Goal: Contribute content: Contribute content

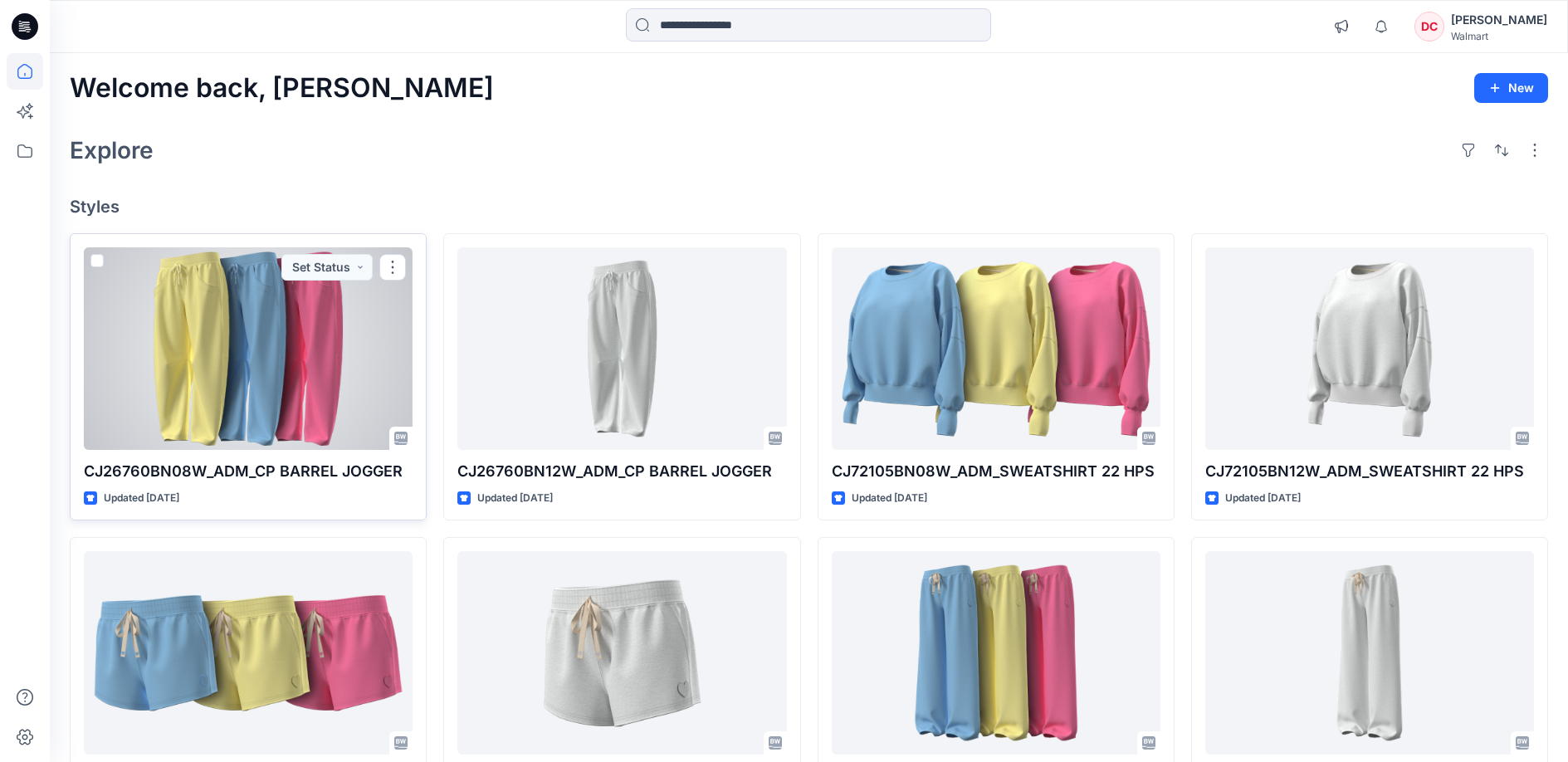
click at [240, 332] on div at bounding box center [248, 348] width 329 height 203
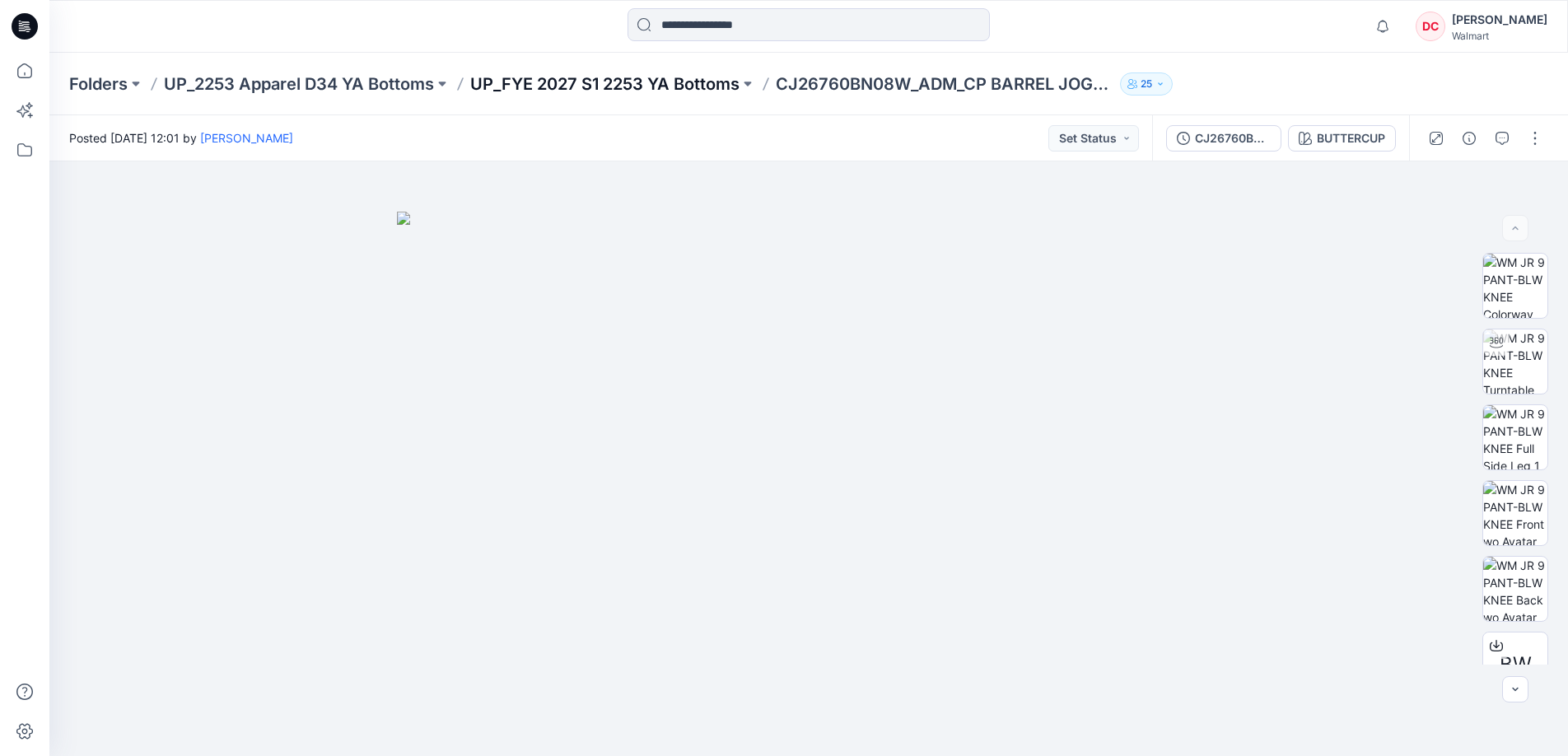
click at [547, 81] on p "UP_FYE 2027 S1 2253 YA Bottoms" at bounding box center [605, 84] width 269 height 23
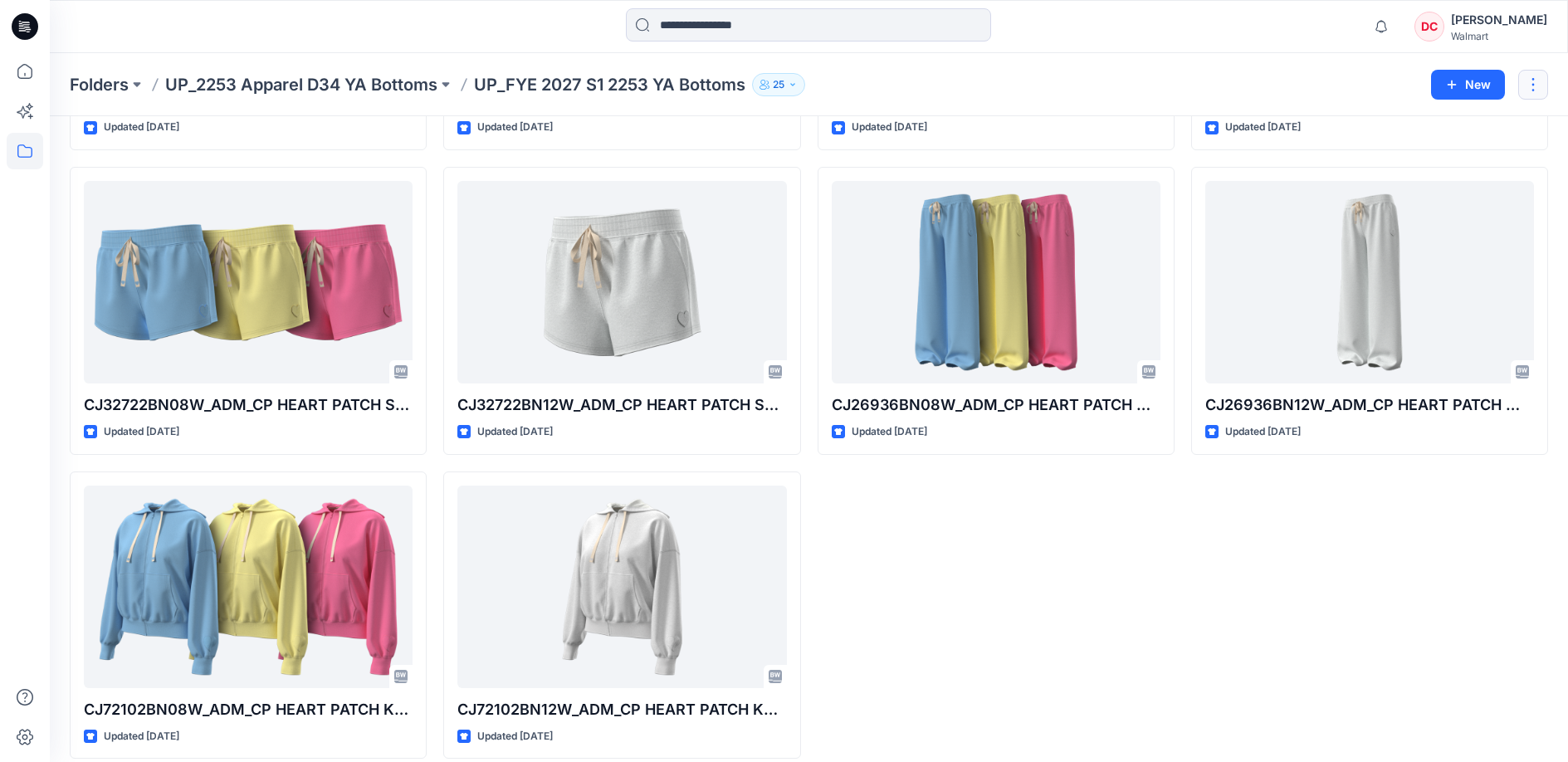
scroll to position [341, 0]
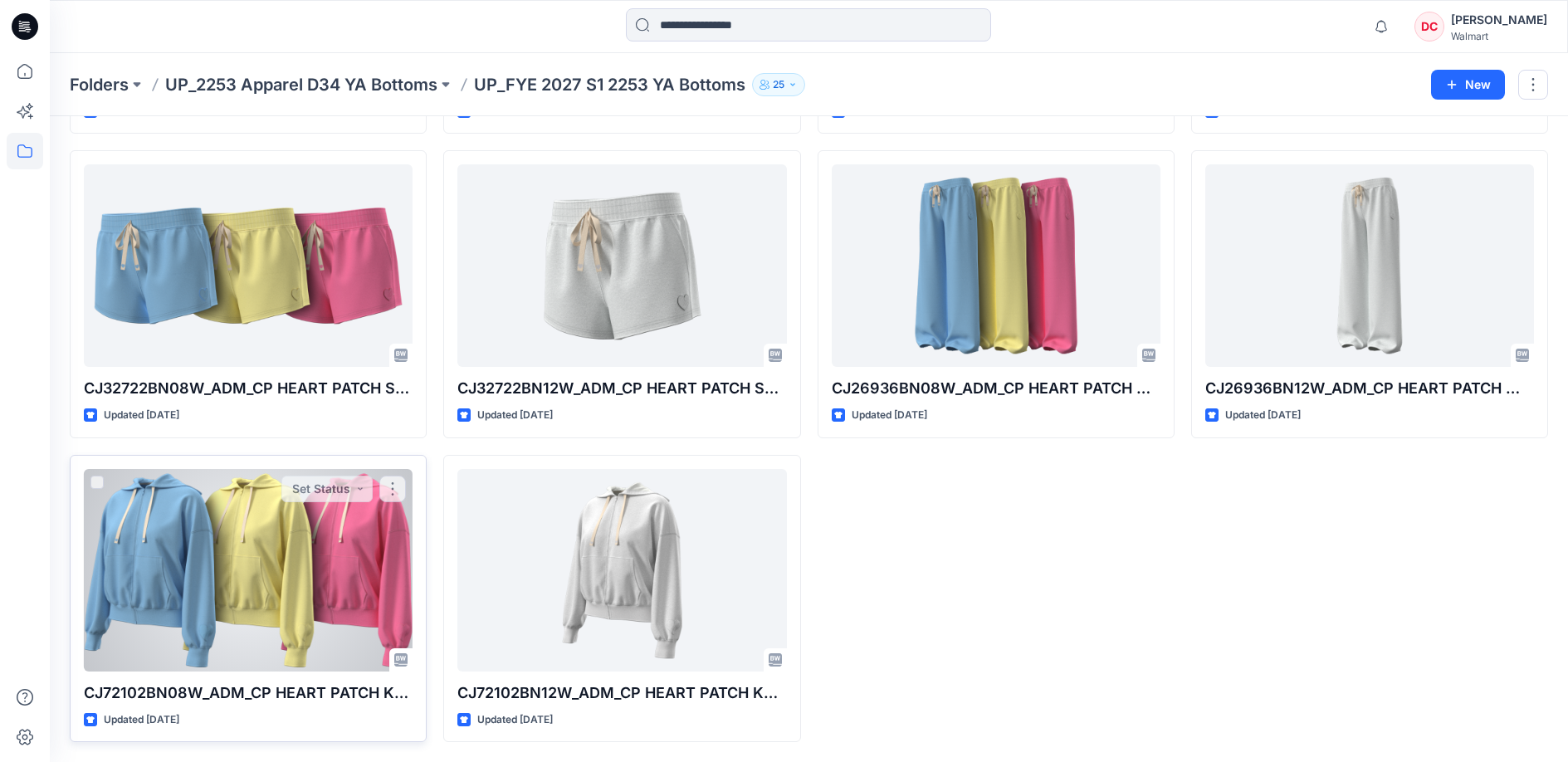
click at [356, 556] on div at bounding box center [248, 571] width 329 height 203
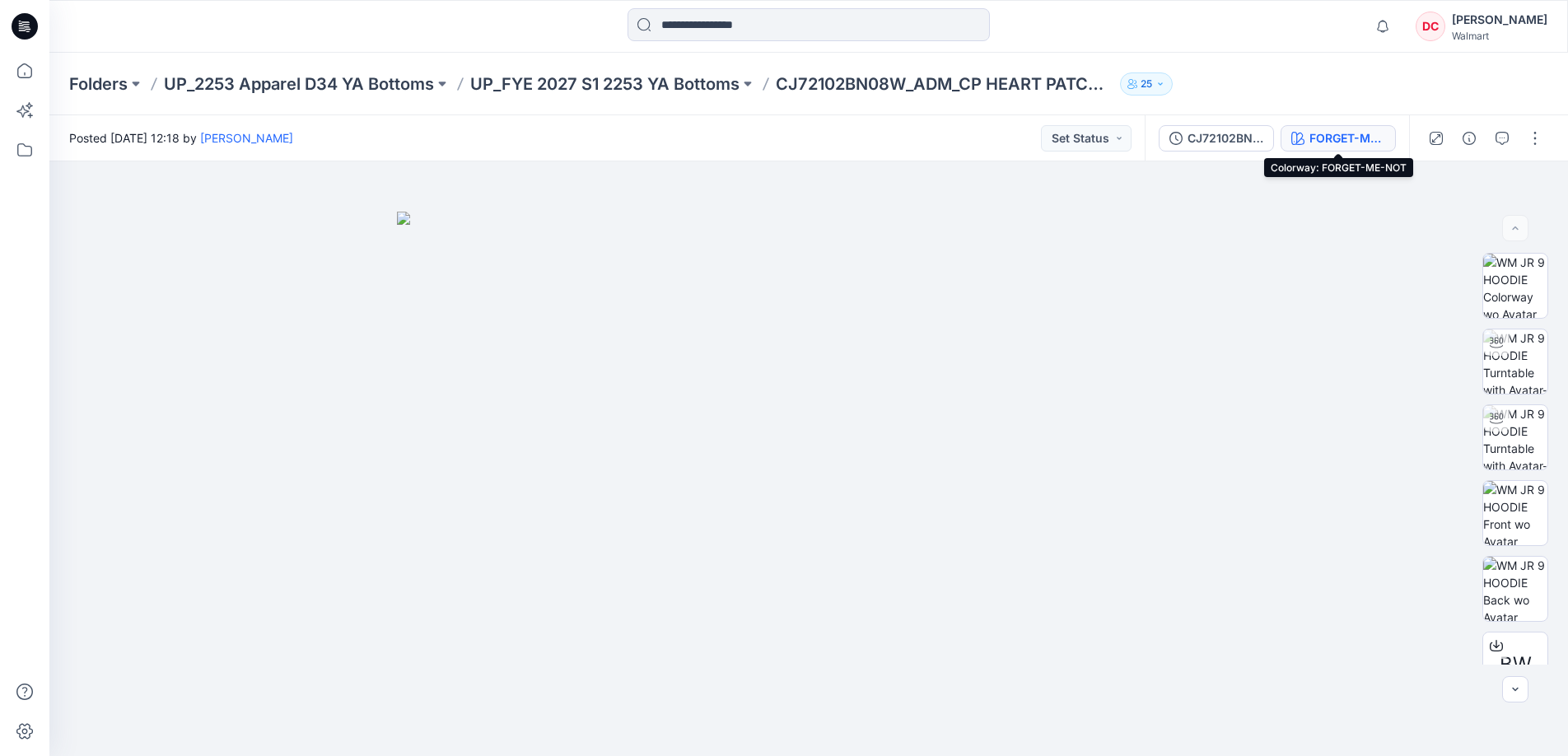
click at [1361, 134] on div "FORGET-ME-NOT" at bounding box center [1347, 137] width 75 height 18
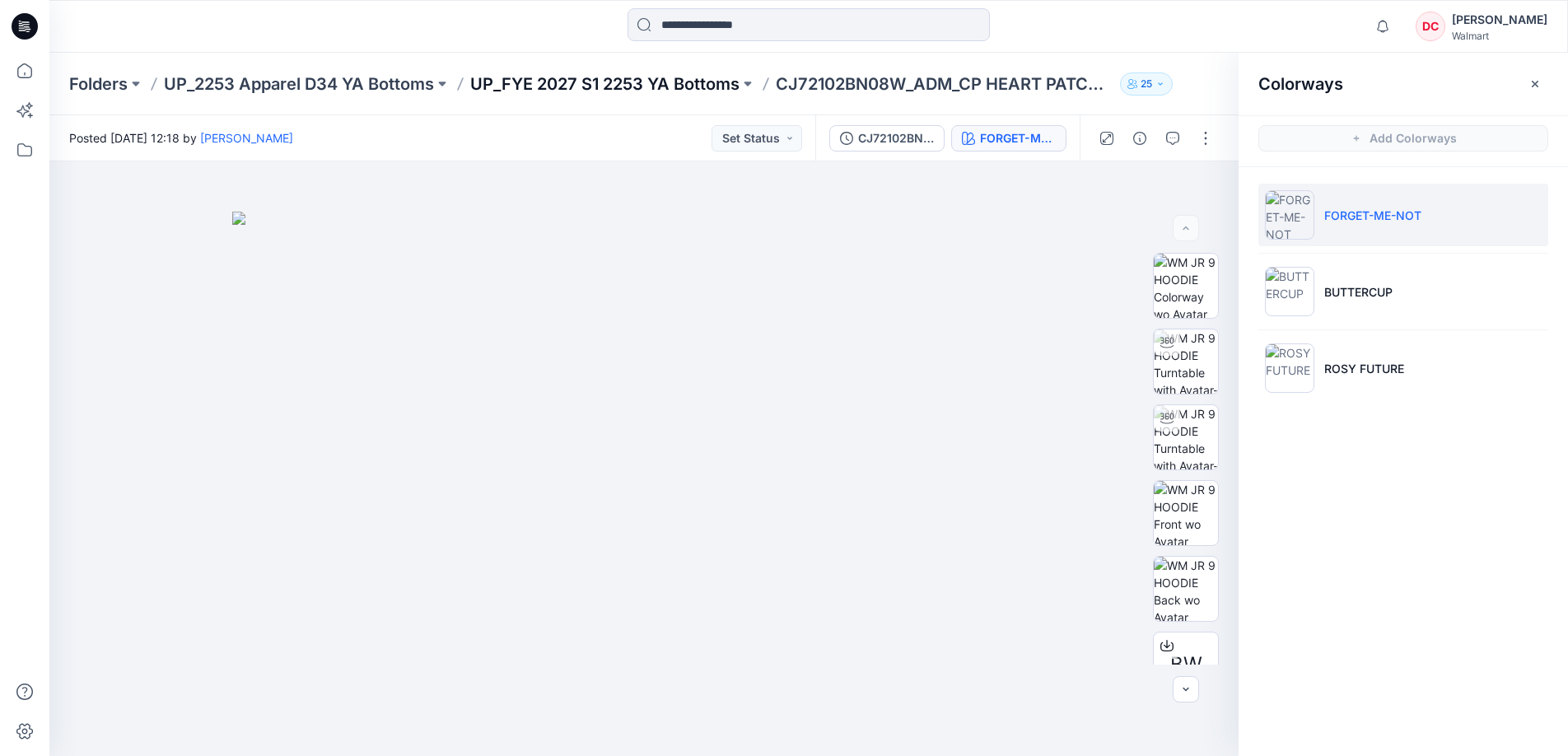
click at [635, 85] on p "UP_FYE 2027 S1 2253 YA Bottoms" at bounding box center [605, 84] width 269 height 23
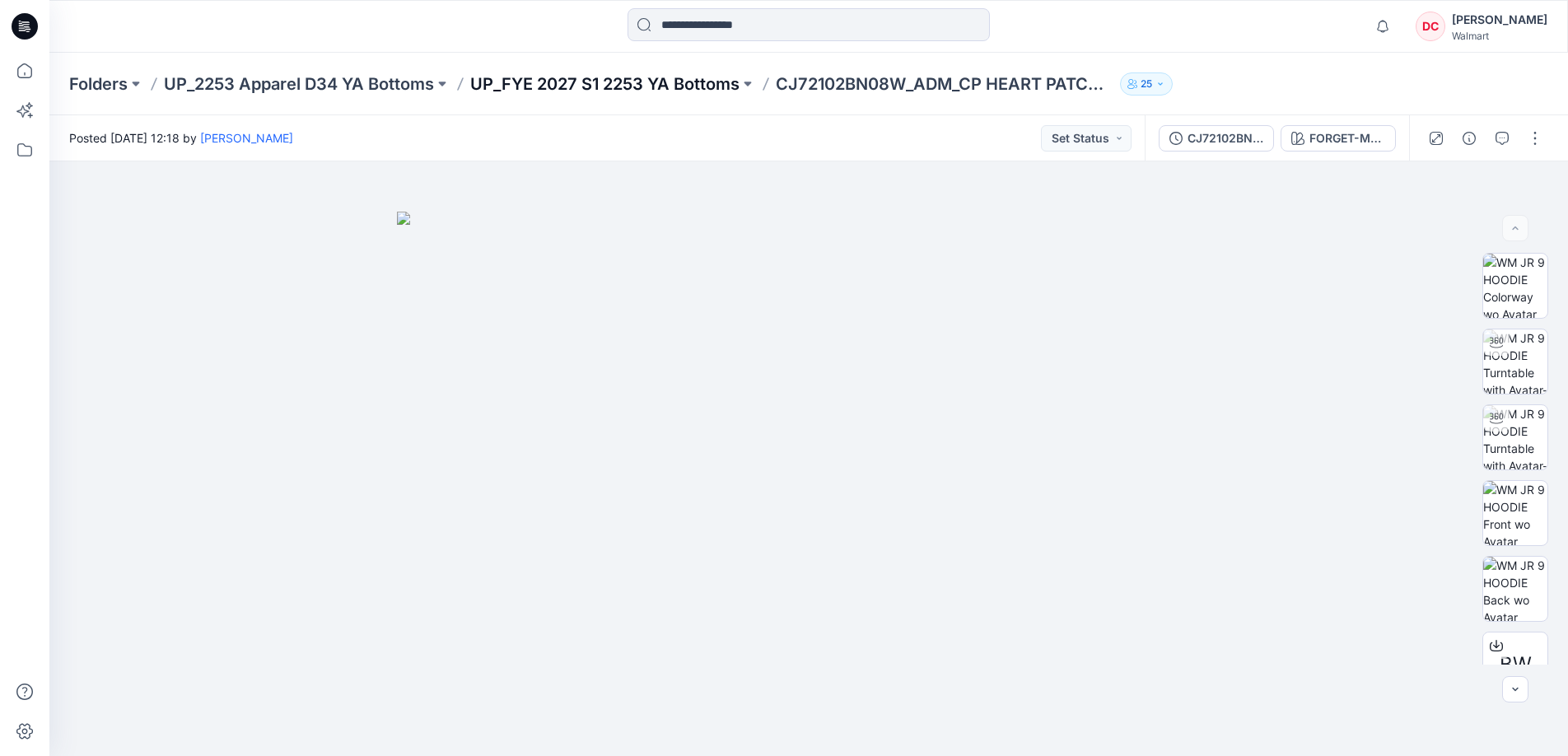
click at [617, 83] on p "UP_FYE 2027 S1 2253 YA Bottoms" at bounding box center [605, 84] width 269 height 23
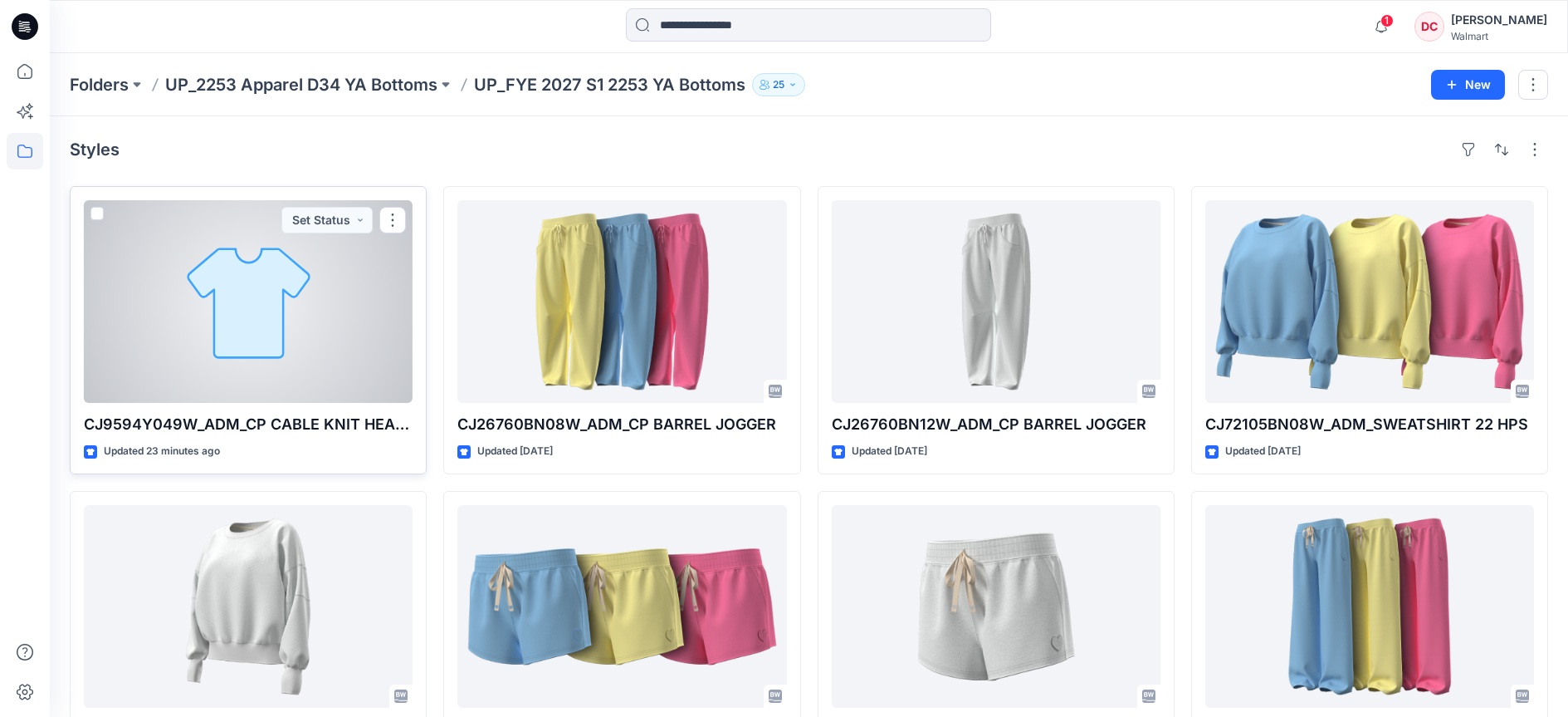
click at [156, 423] on p "CJ9594Y049W_ADM_CP CABLE KNIT HEART BTN CARDIGAN" at bounding box center [248, 424] width 329 height 23
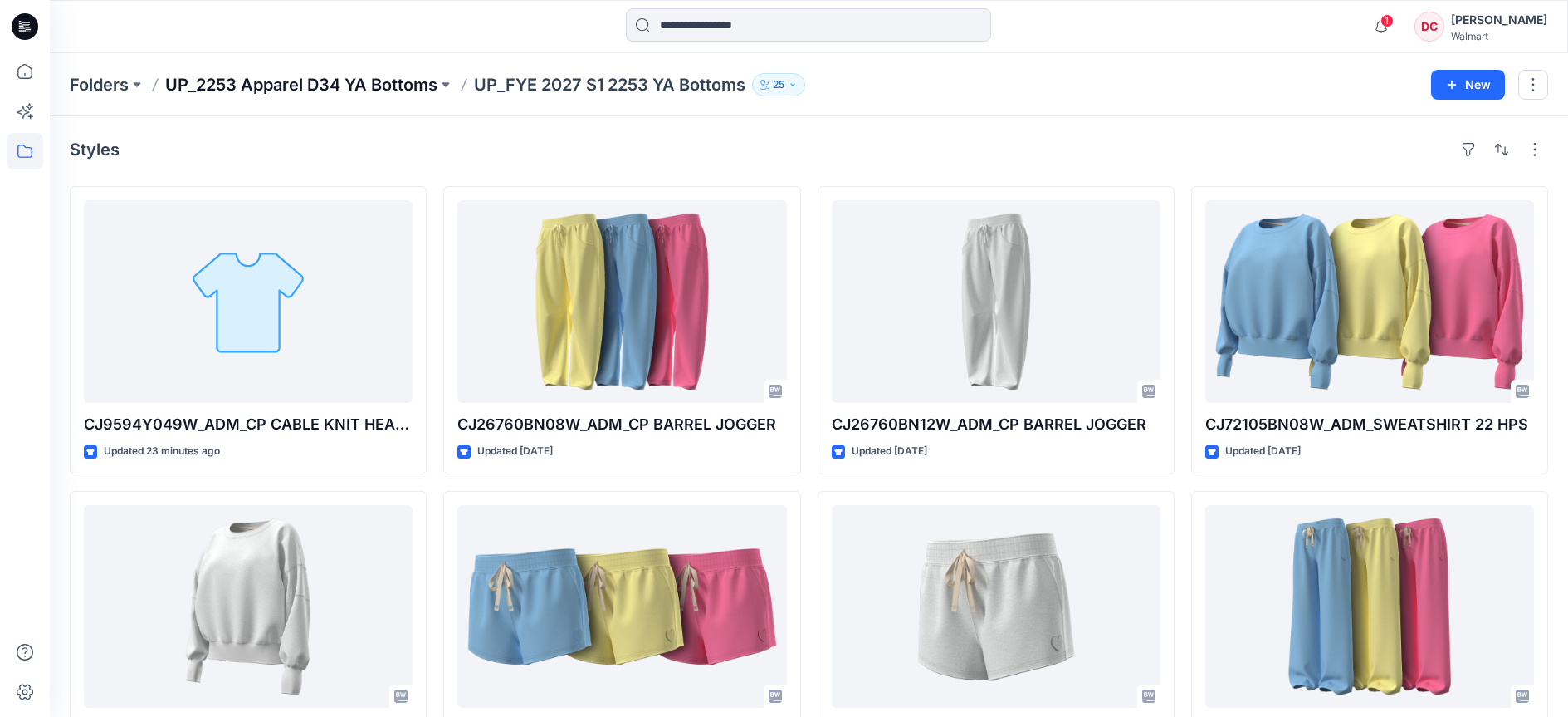
click at [363, 86] on p "UP_2253 Apparel D34 YA Bottoms" at bounding box center [301, 85] width 272 height 23
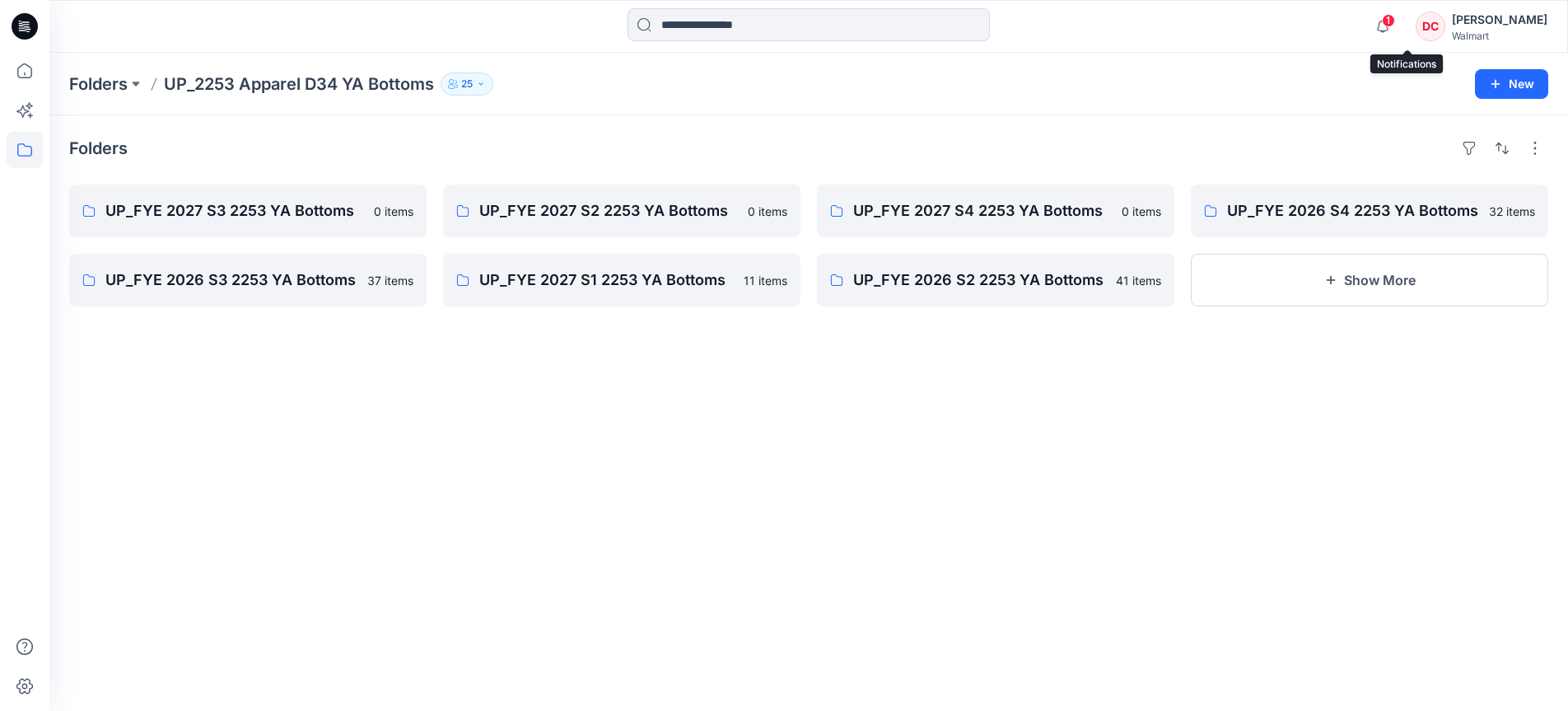
click at [1395, 25] on span "1" at bounding box center [1389, 21] width 13 height 13
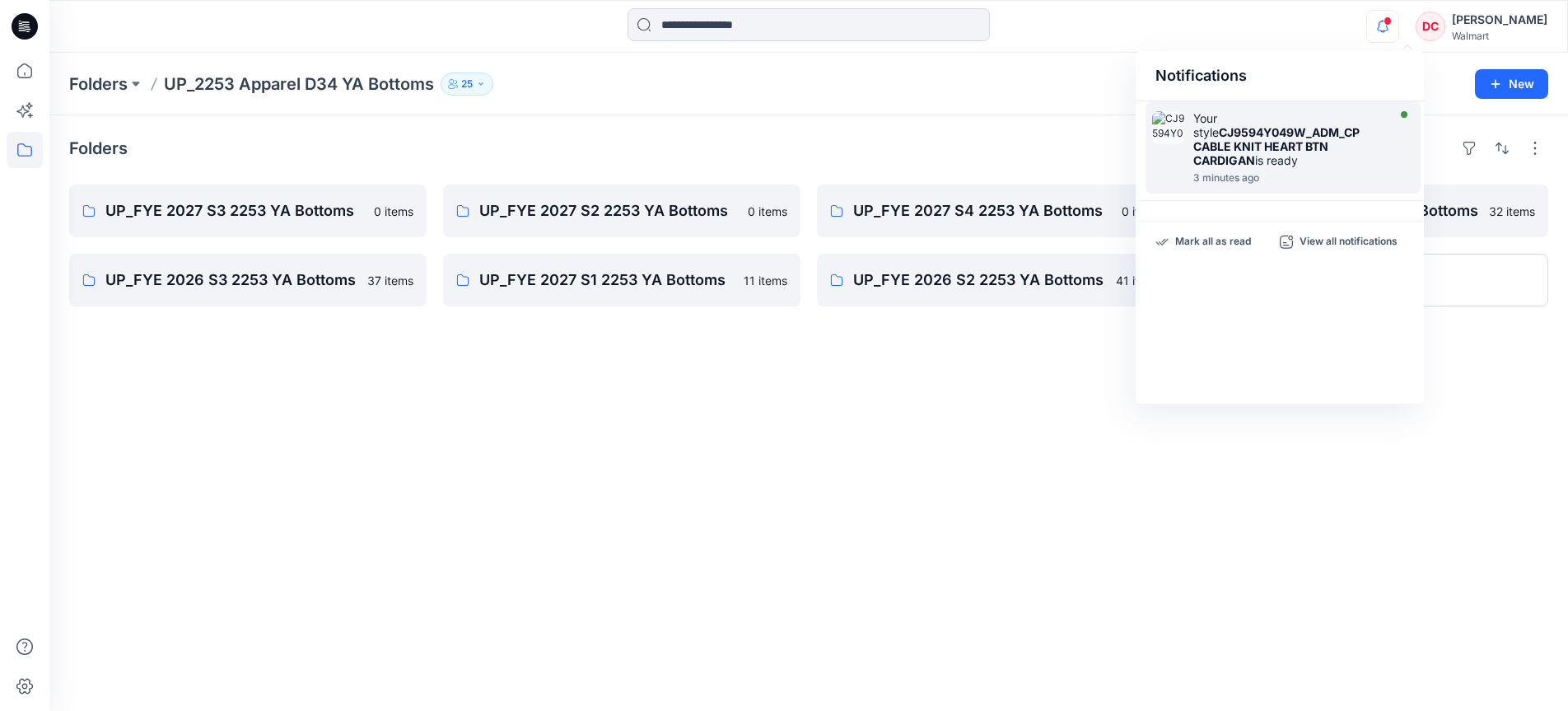
click at [1277, 136] on strong "CJ9594Y049W_ADM_CP CABLE KNIT HEART BTN CARDIGAN" at bounding box center [1276, 146] width 166 height 42
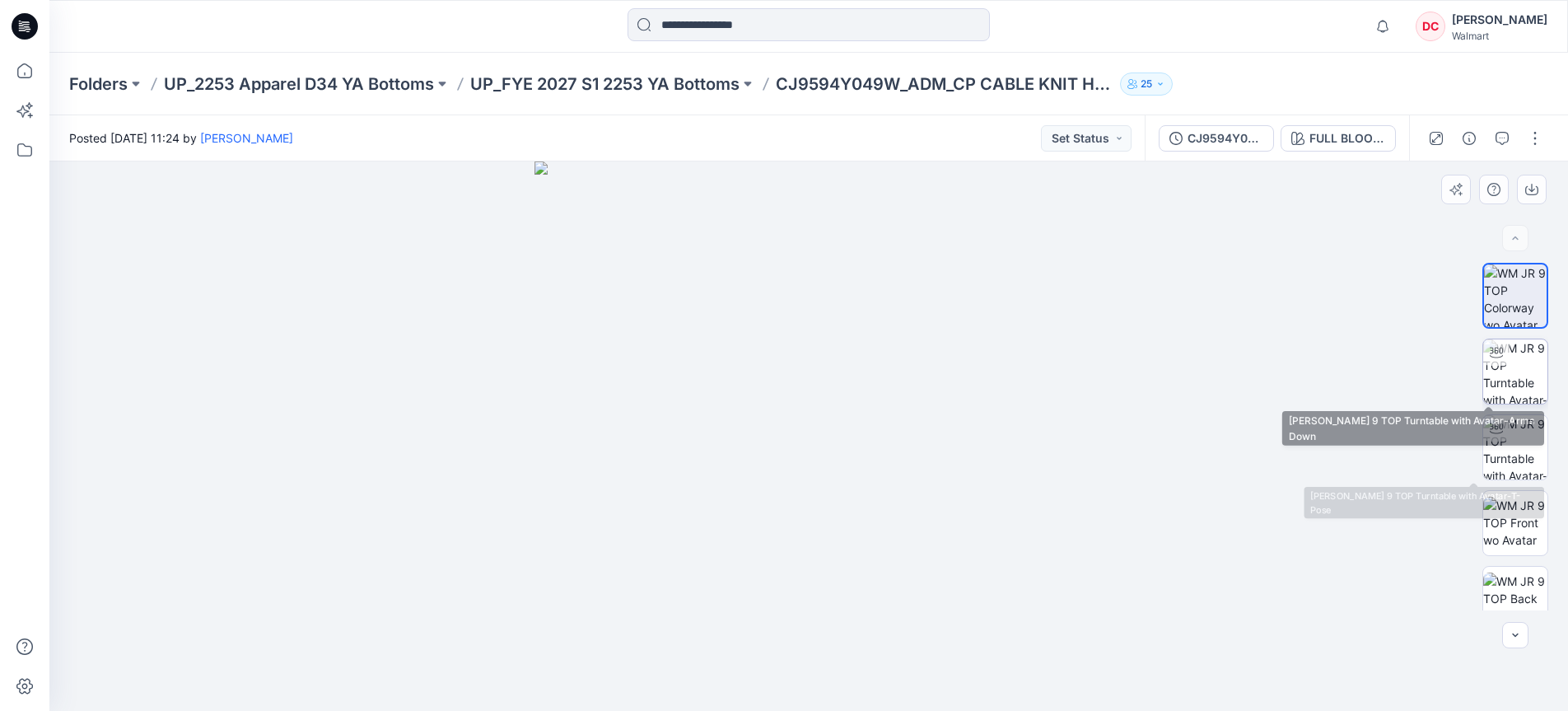
click at [1510, 373] on img at bounding box center [1515, 371] width 64 height 64
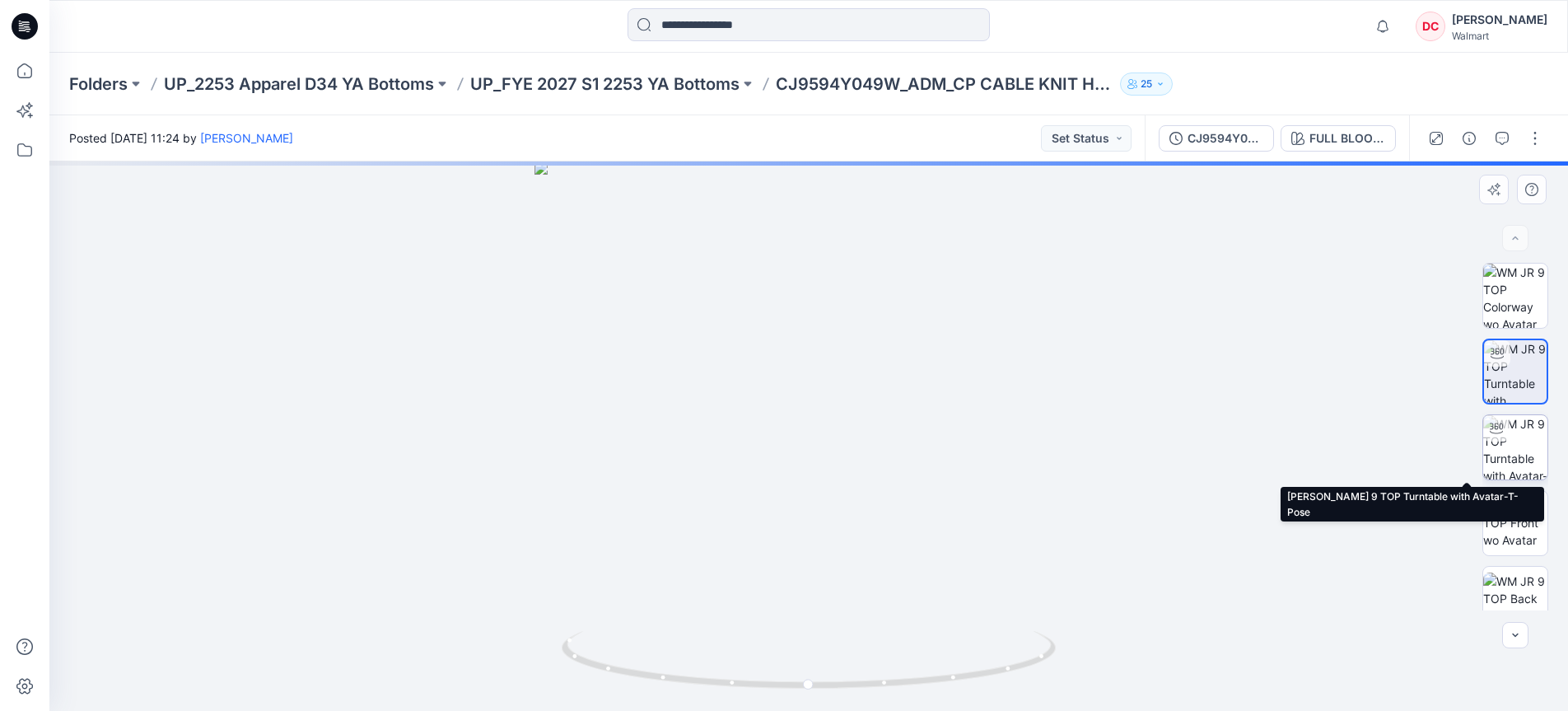
click at [1509, 442] on img at bounding box center [1515, 447] width 64 height 64
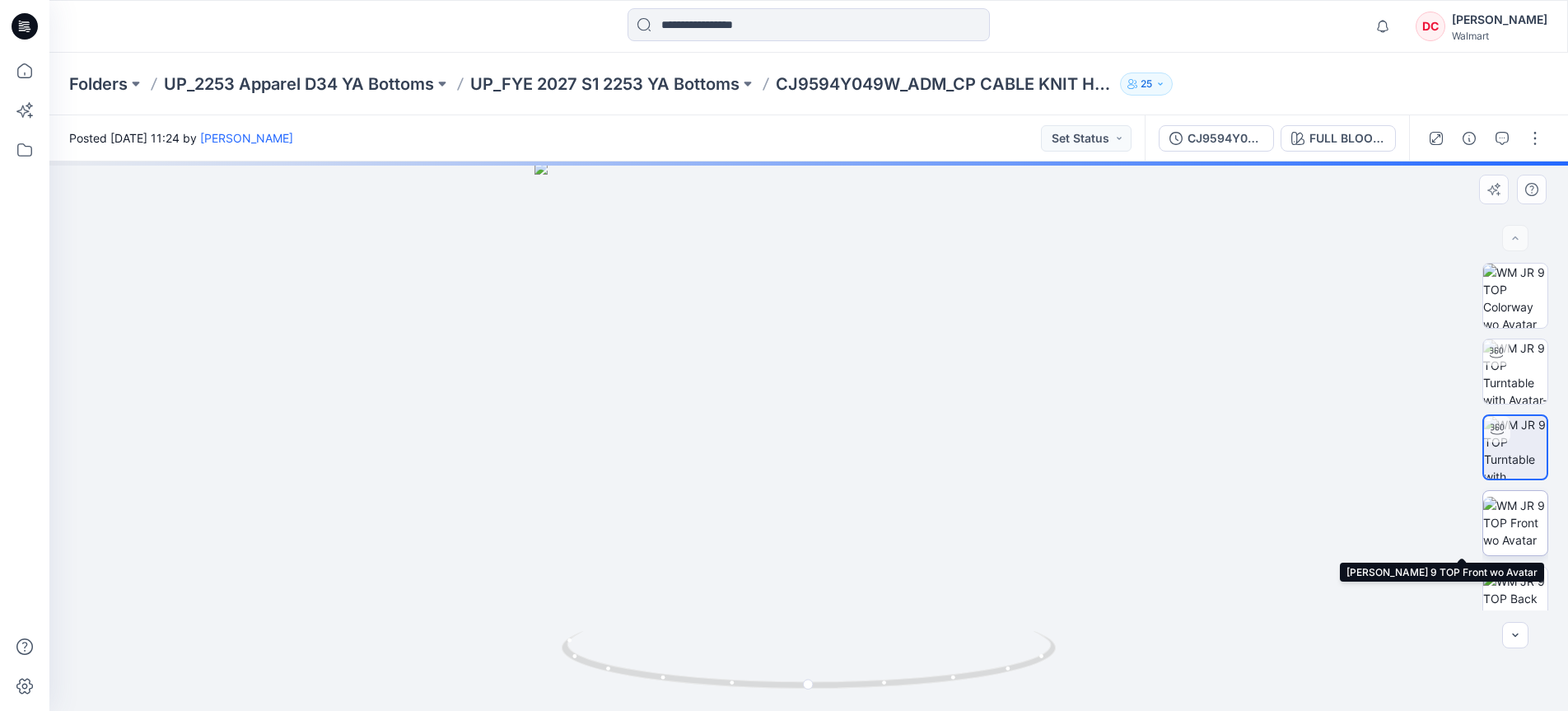
click at [1511, 508] on img at bounding box center [1515, 522] width 64 height 52
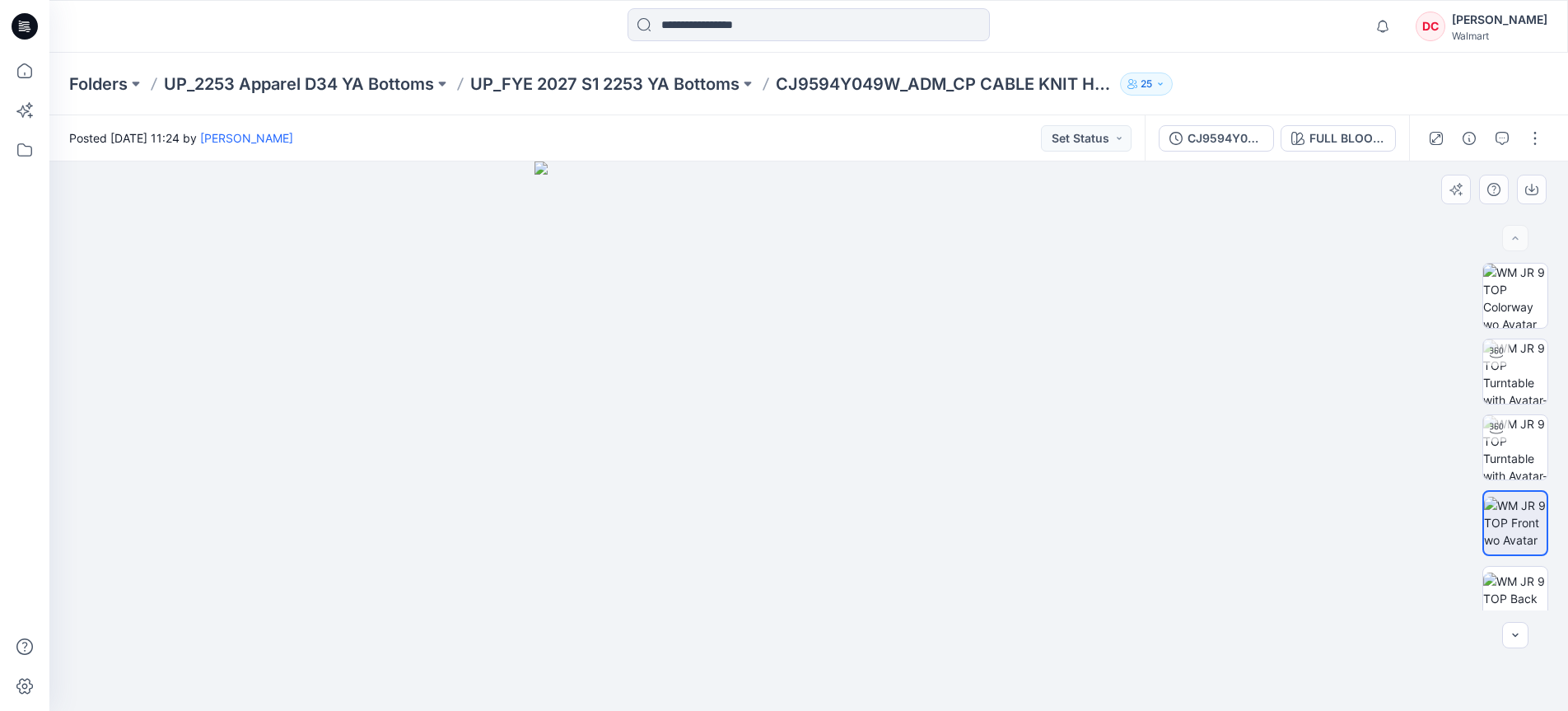
scroll to position [21, 0]
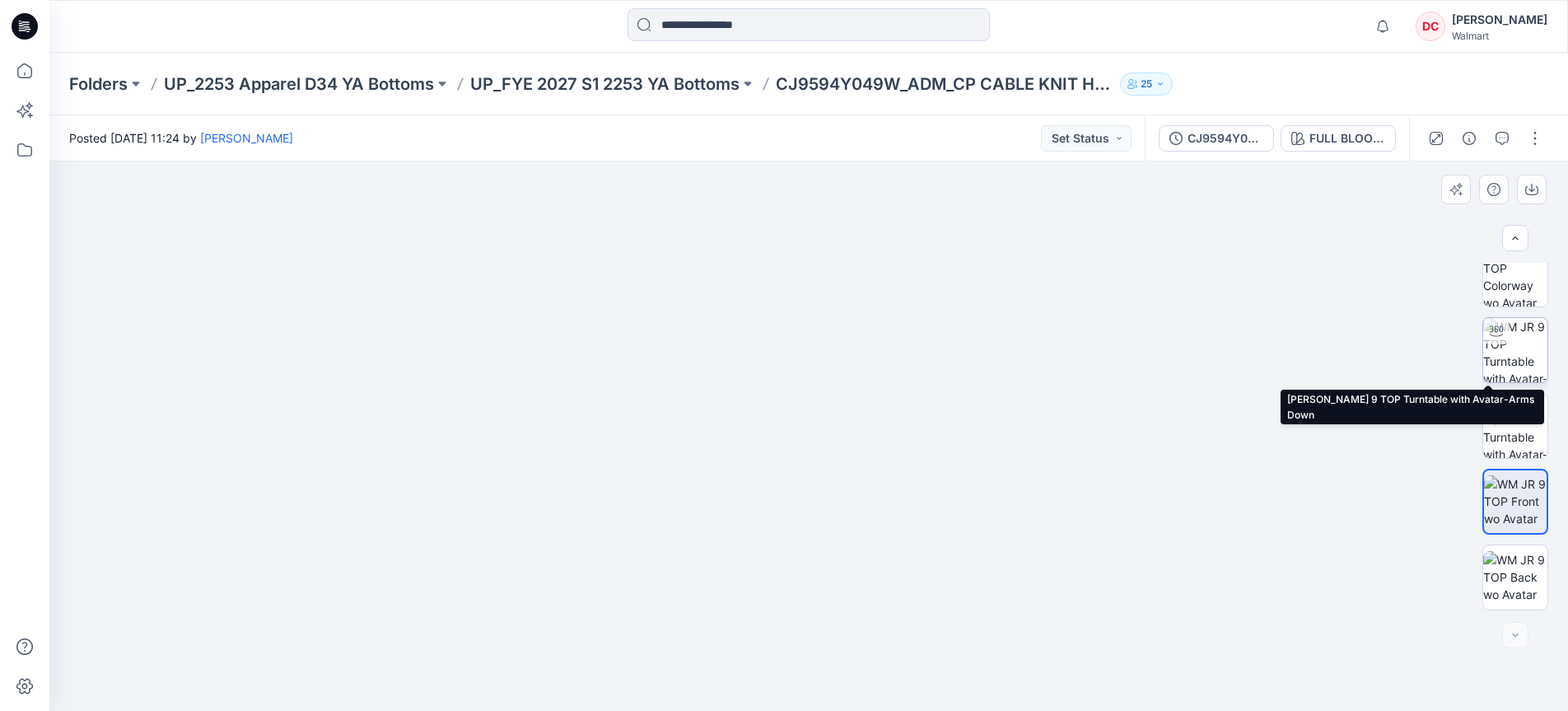
click at [1507, 341] on img at bounding box center [1515, 349] width 64 height 64
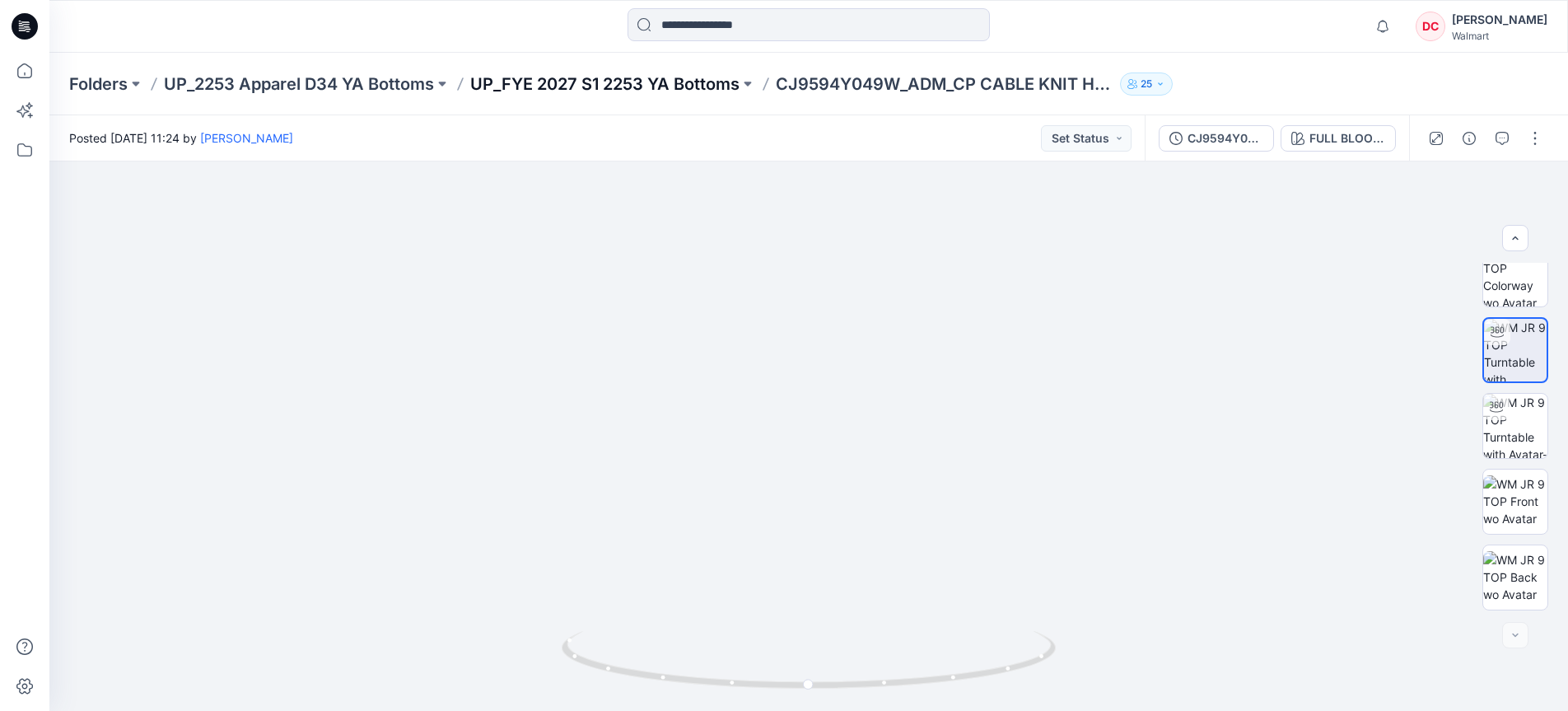
click at [631, 83] on p "UP_FYE 2027 S1 2253 YA Bottoms" at bounding box center [605, 84] width 269 height 23
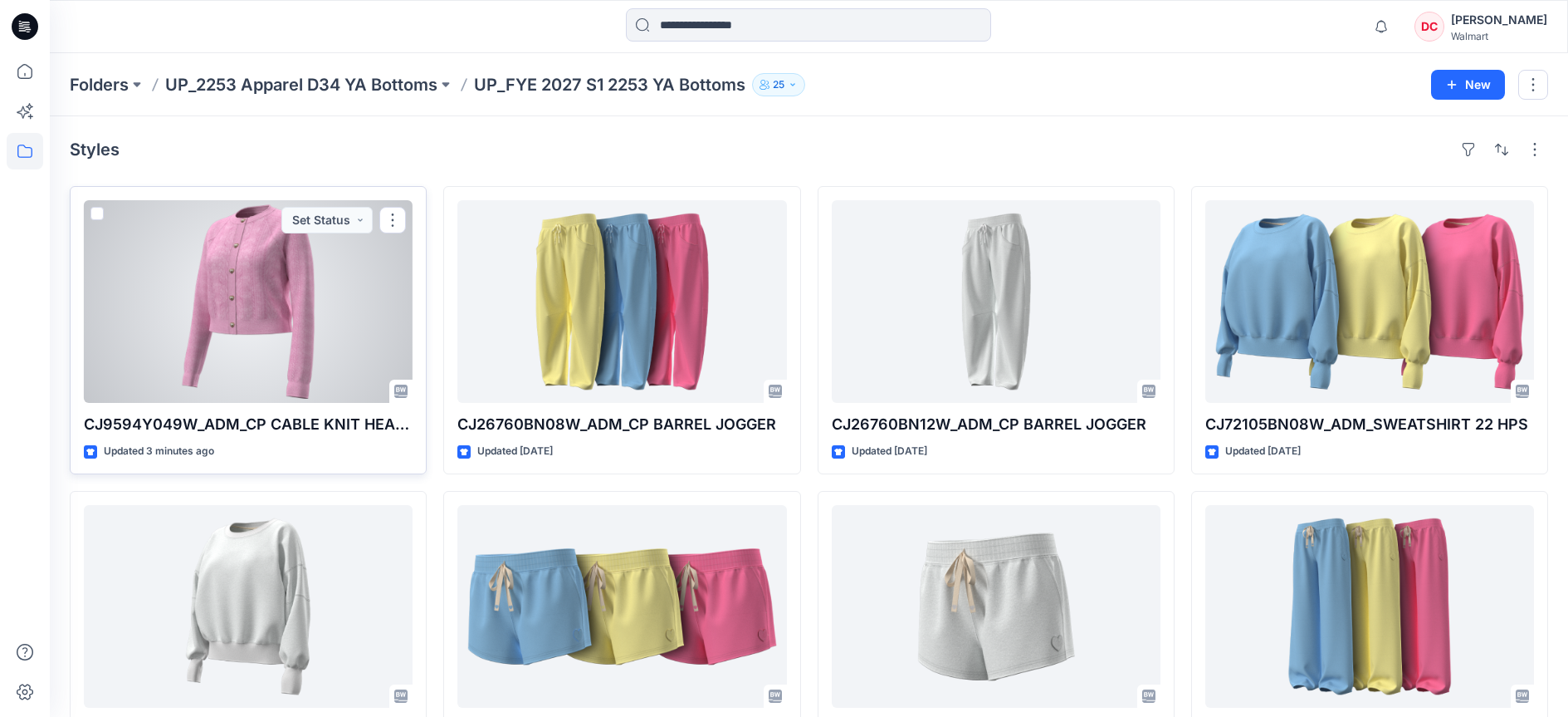
click at [290, 301] on div at bounding box center [248, 301] width 329 height 203
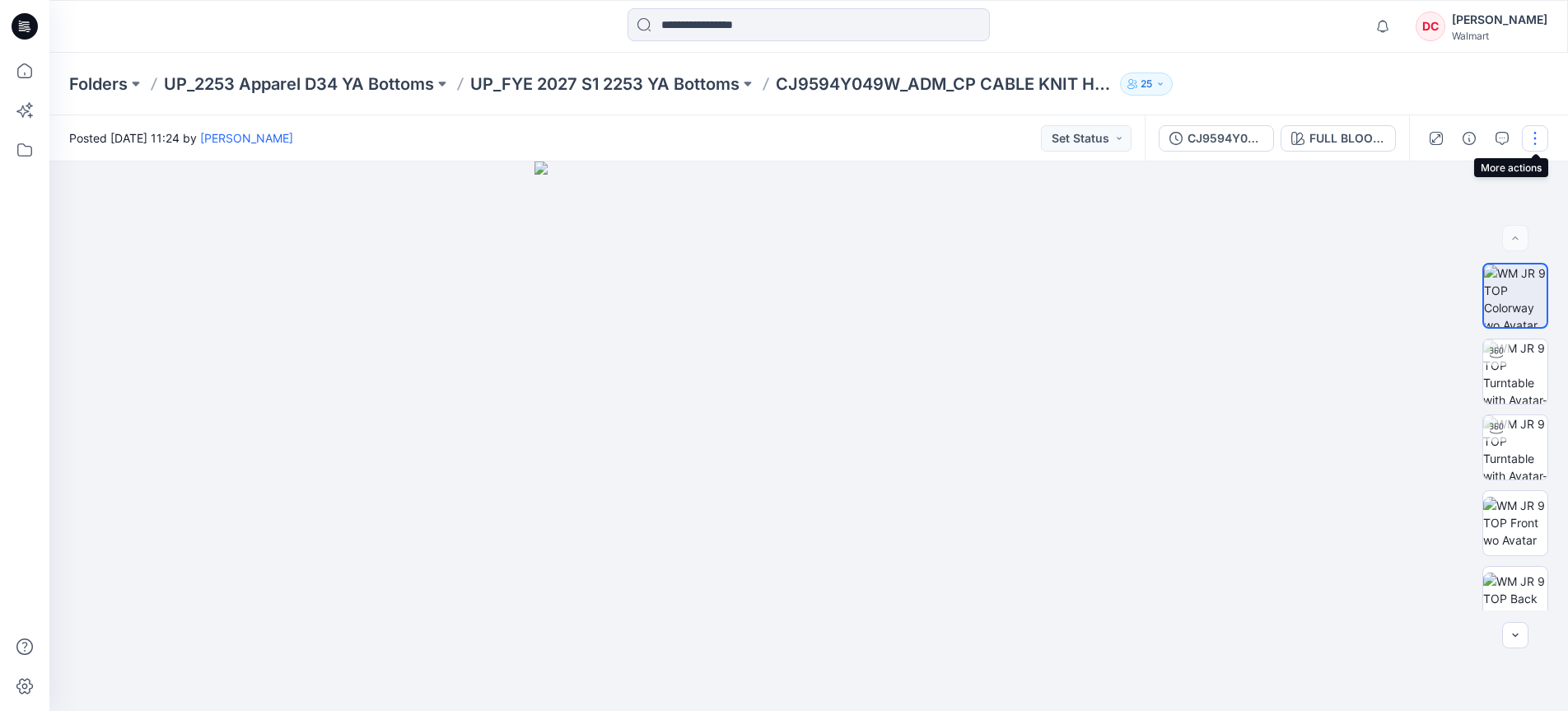
click at [1538, 141] on button "button" at bounding box center [1536, 138] width 27 height 27
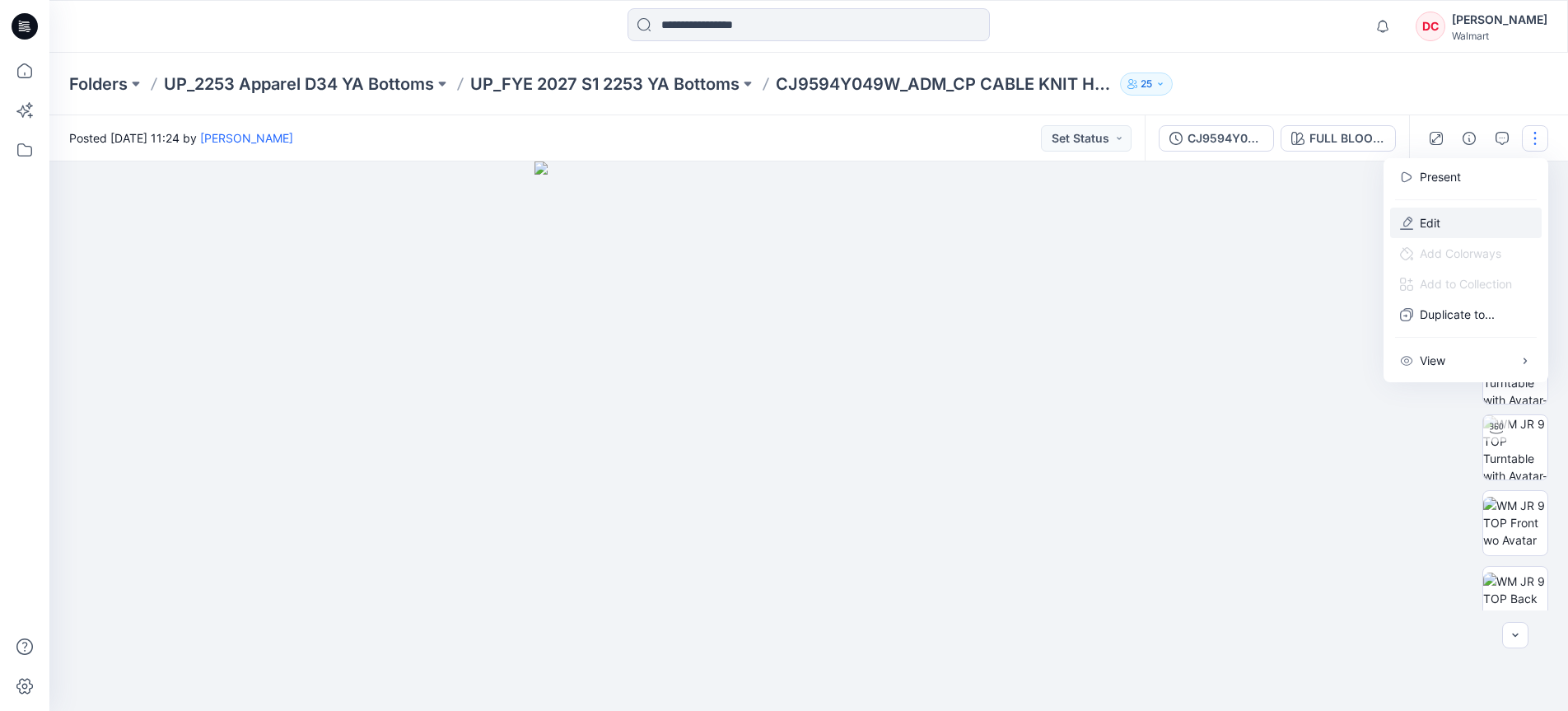
click at [1428, 223] on p "Edit" at bounding box center [1431, 222] width 21 height 17
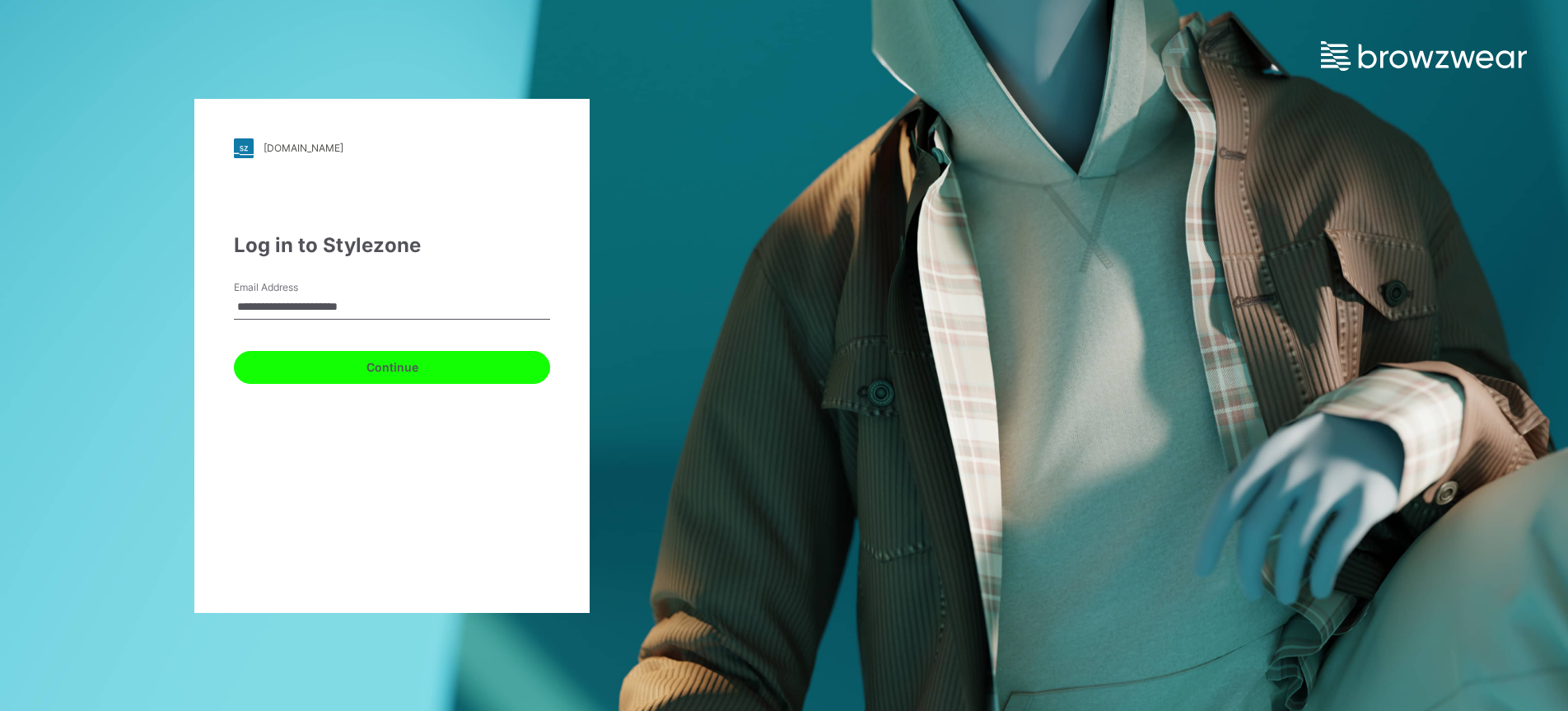
click at [345, 368] on button "Continue" at bounding box center [391, 367] width 316 height 33
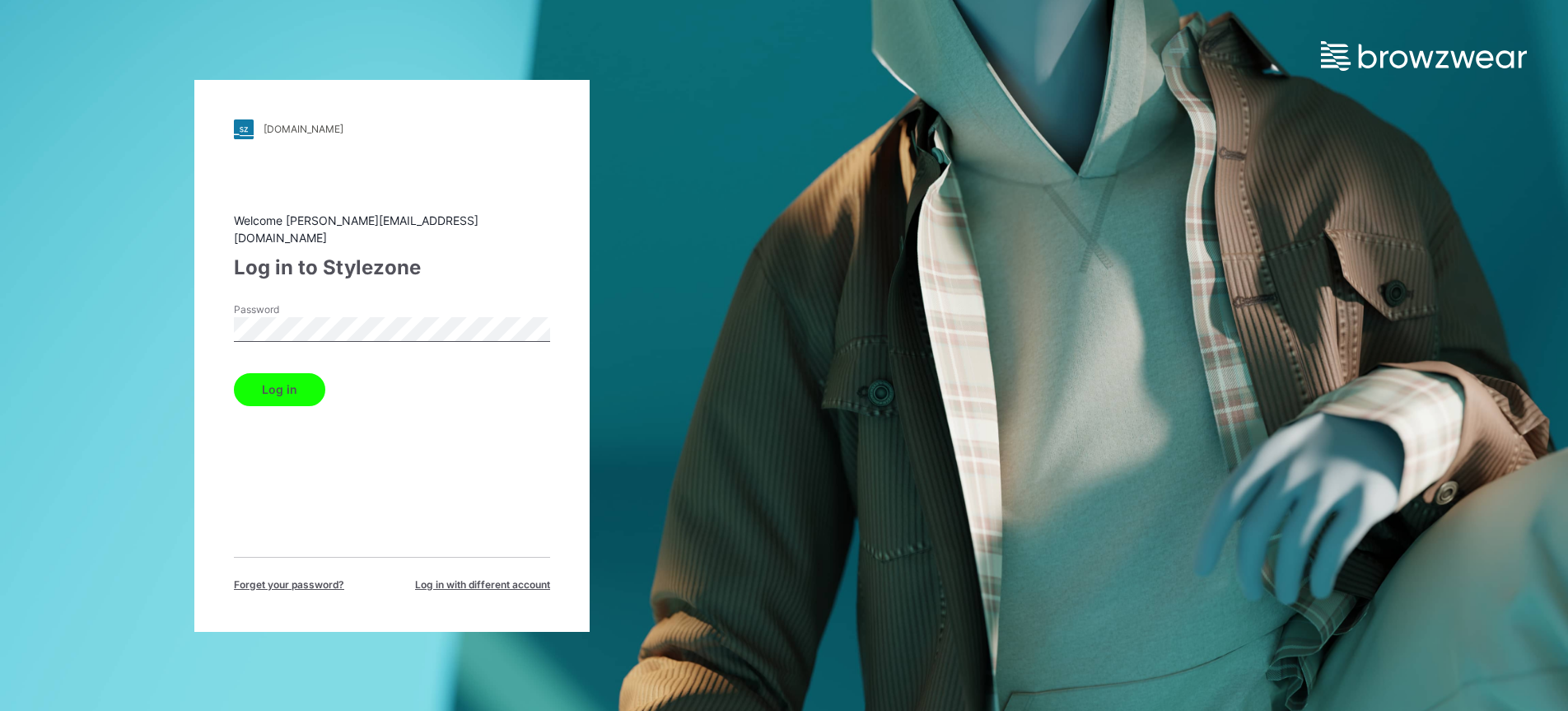
click at [288, 388] on button "Log in" at bounding box center [280, 389] width 92 height 33
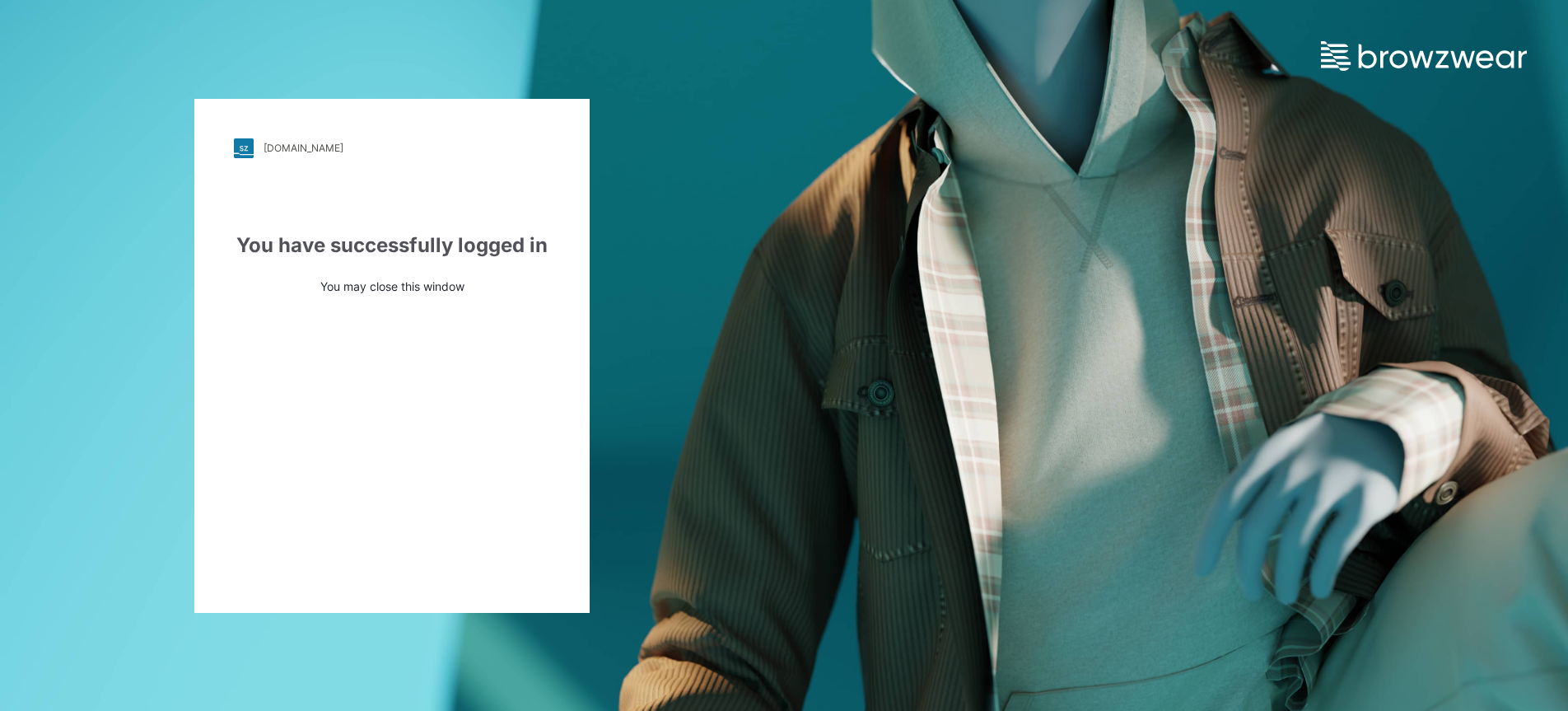
click at [441, 282] on p "You may close this window" at bounding box center [391, 286] width 316 height 17
click at [393, 291] on p "You may close this window" at bounding box center [391, 286] width 316 height 17
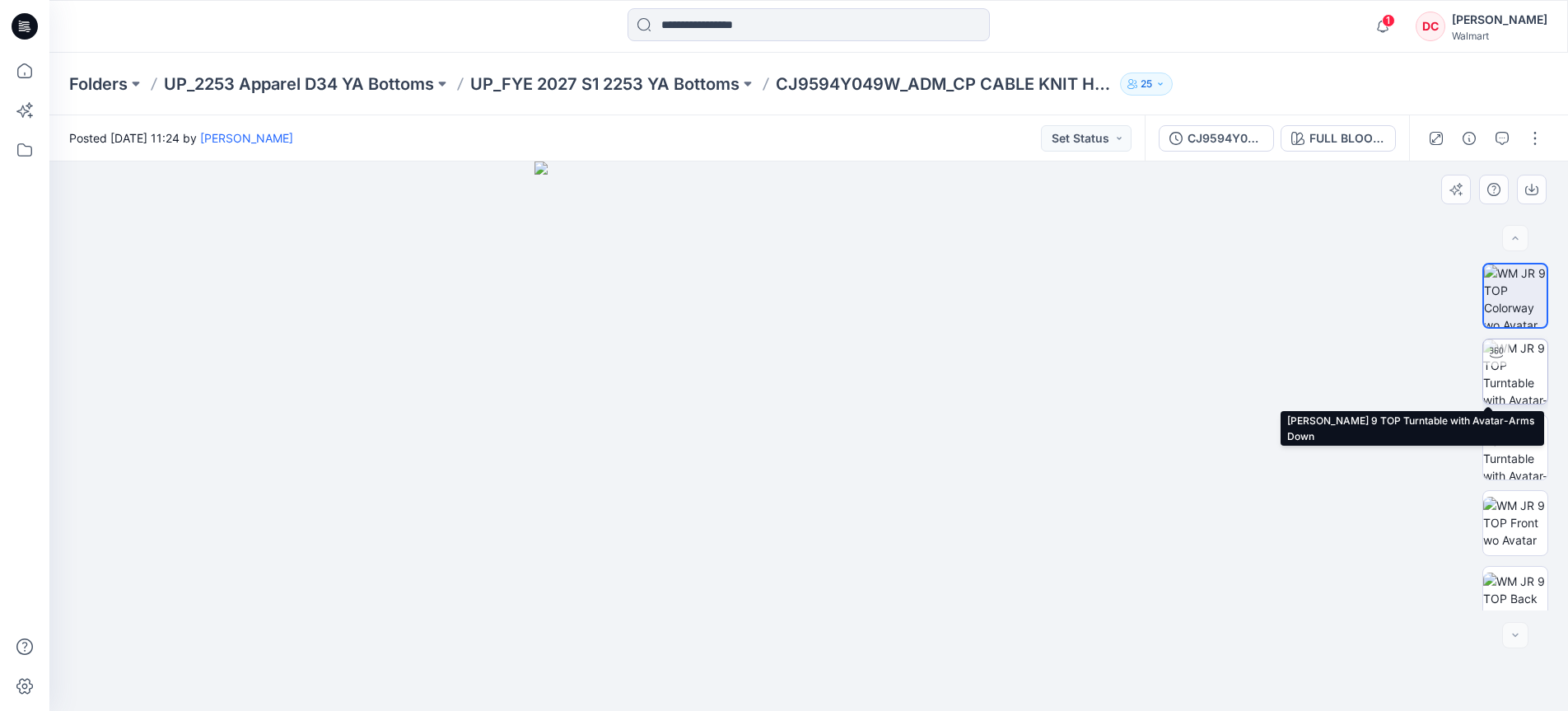
click at [1519, 382] on img at bounding box center [1515, 371] width 64 height 64
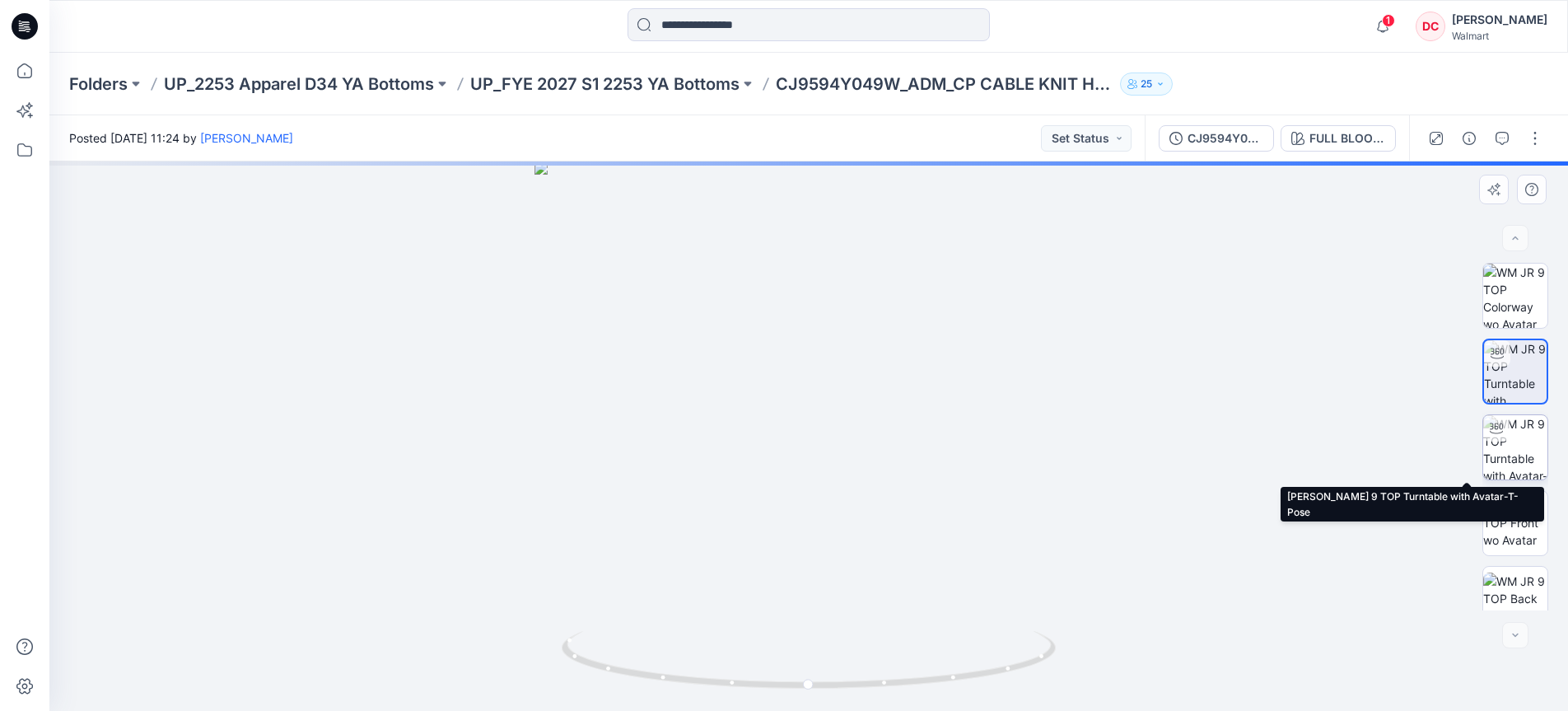
click at [1510, 438] on img at bounding box center [1515, 447] width 64 height 64
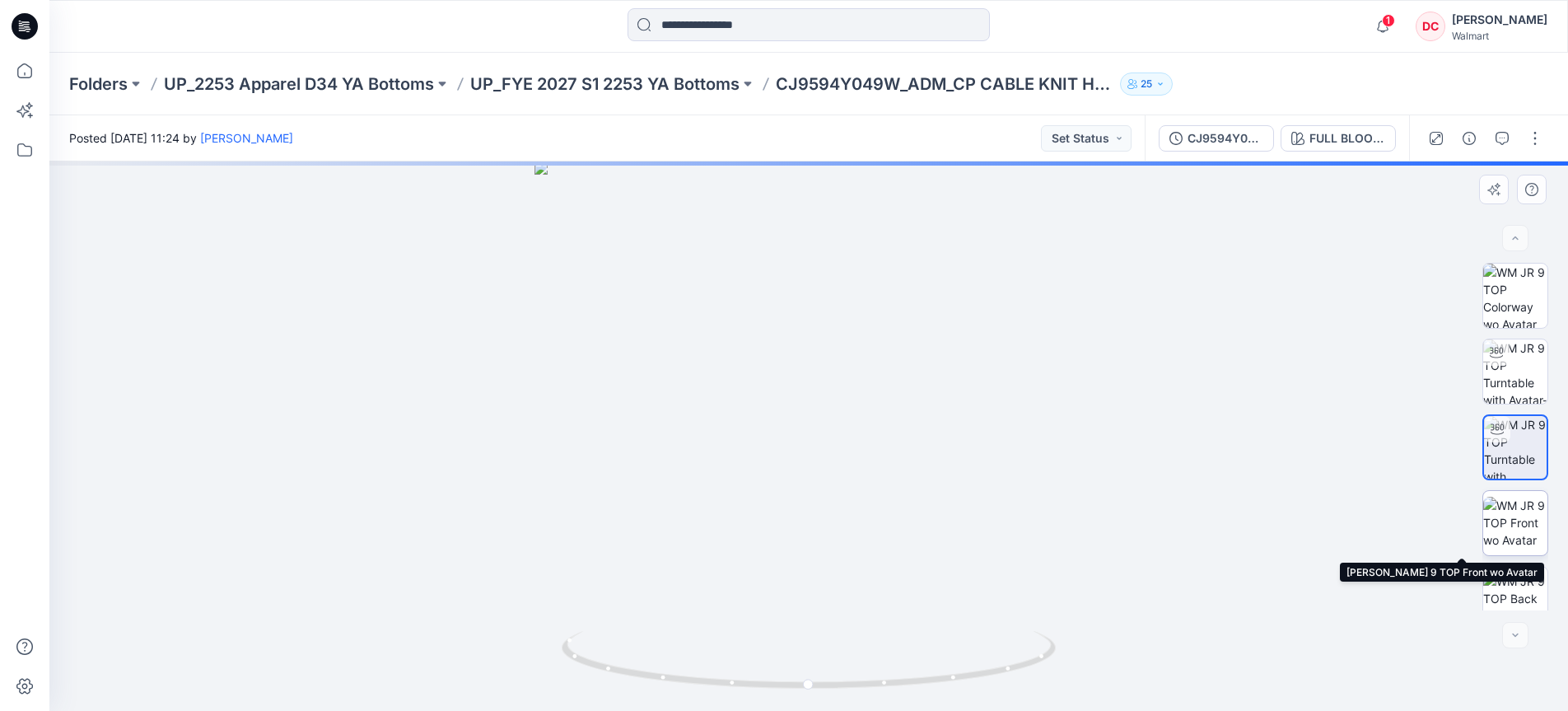
click at [1502, 520] on img at bounding box center [1515, 522] width 64 height 52
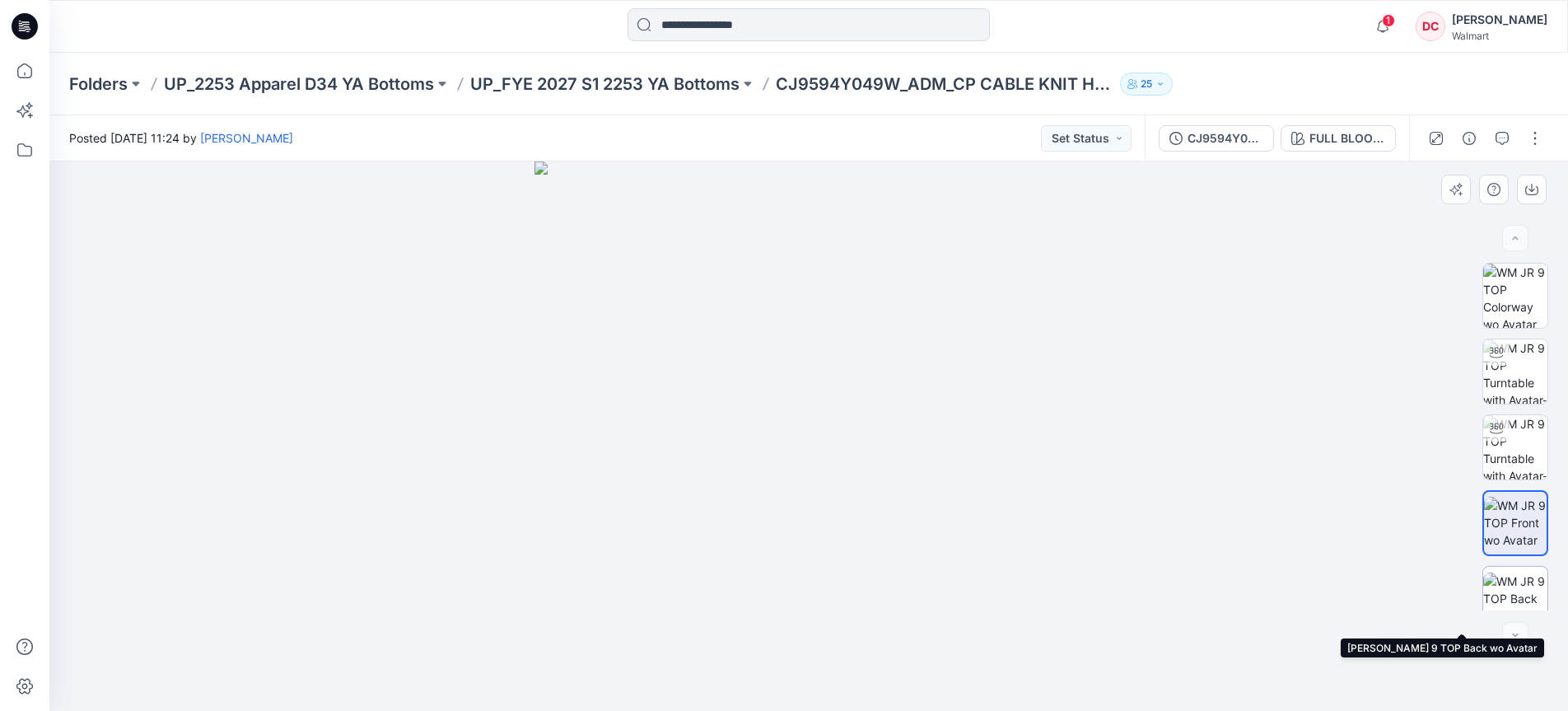
click at [1522, 589] on img at bounding box center [1515, 598] width 64 height 52
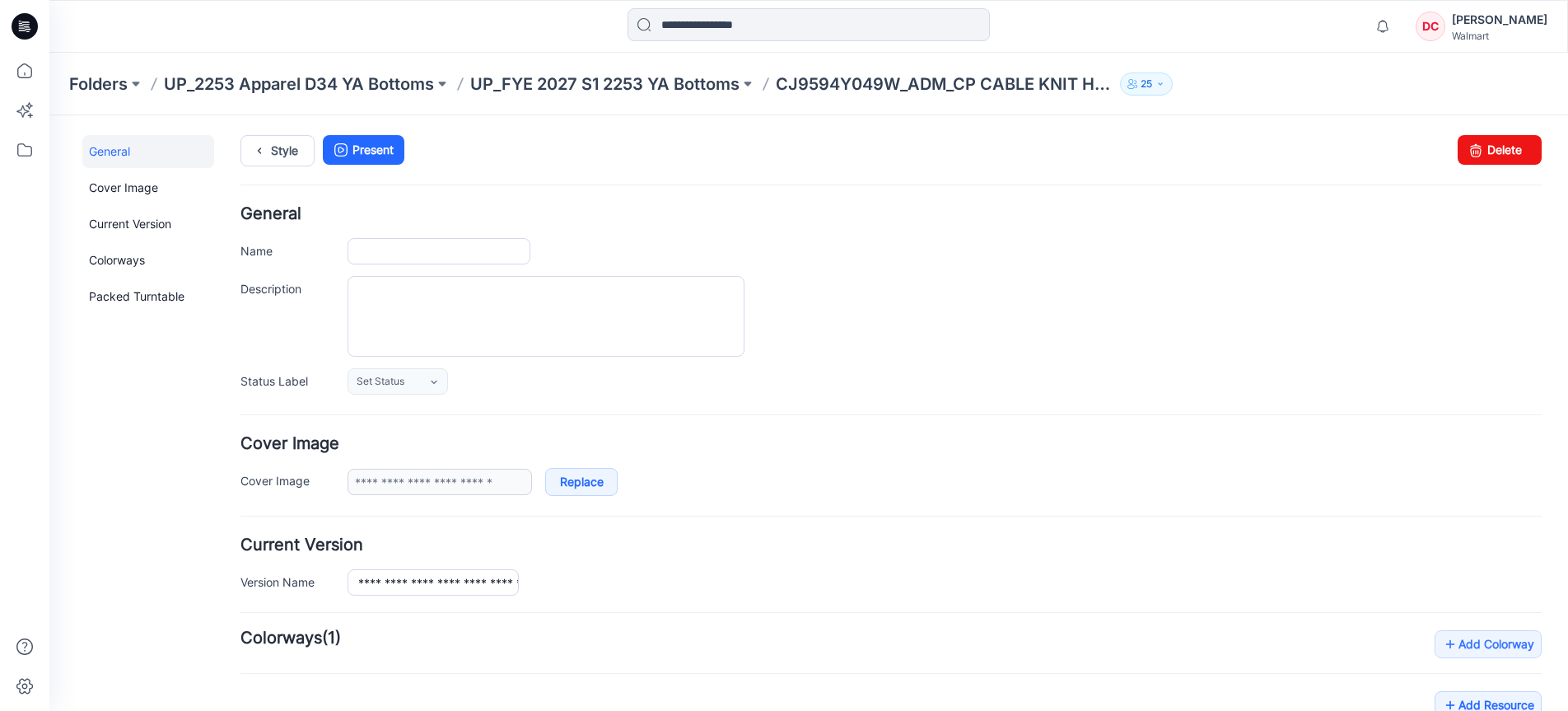
type input "**********"
click at [424, 298] on textarea "Description" at bounding box center [546, 316] width 397 height 81
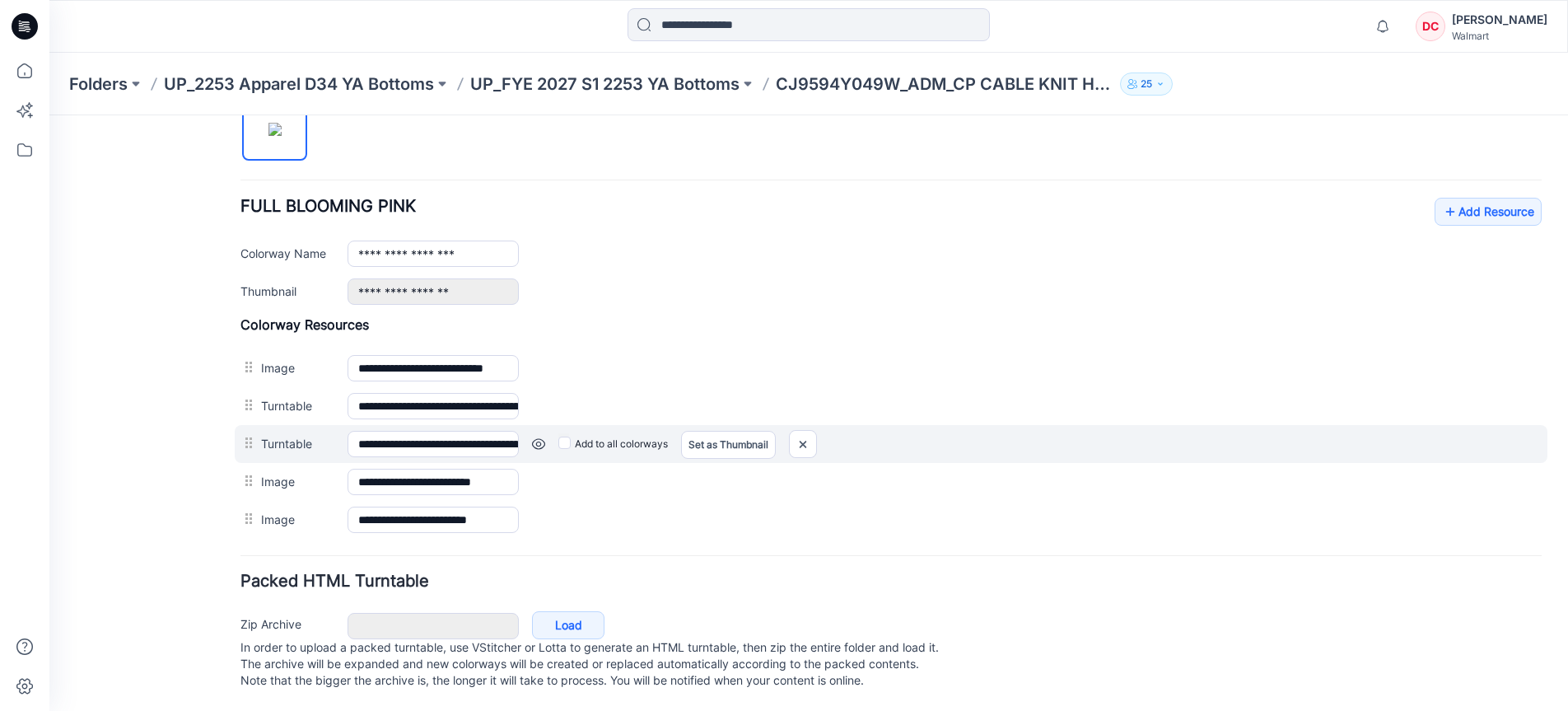
scroll to position [594, 0]
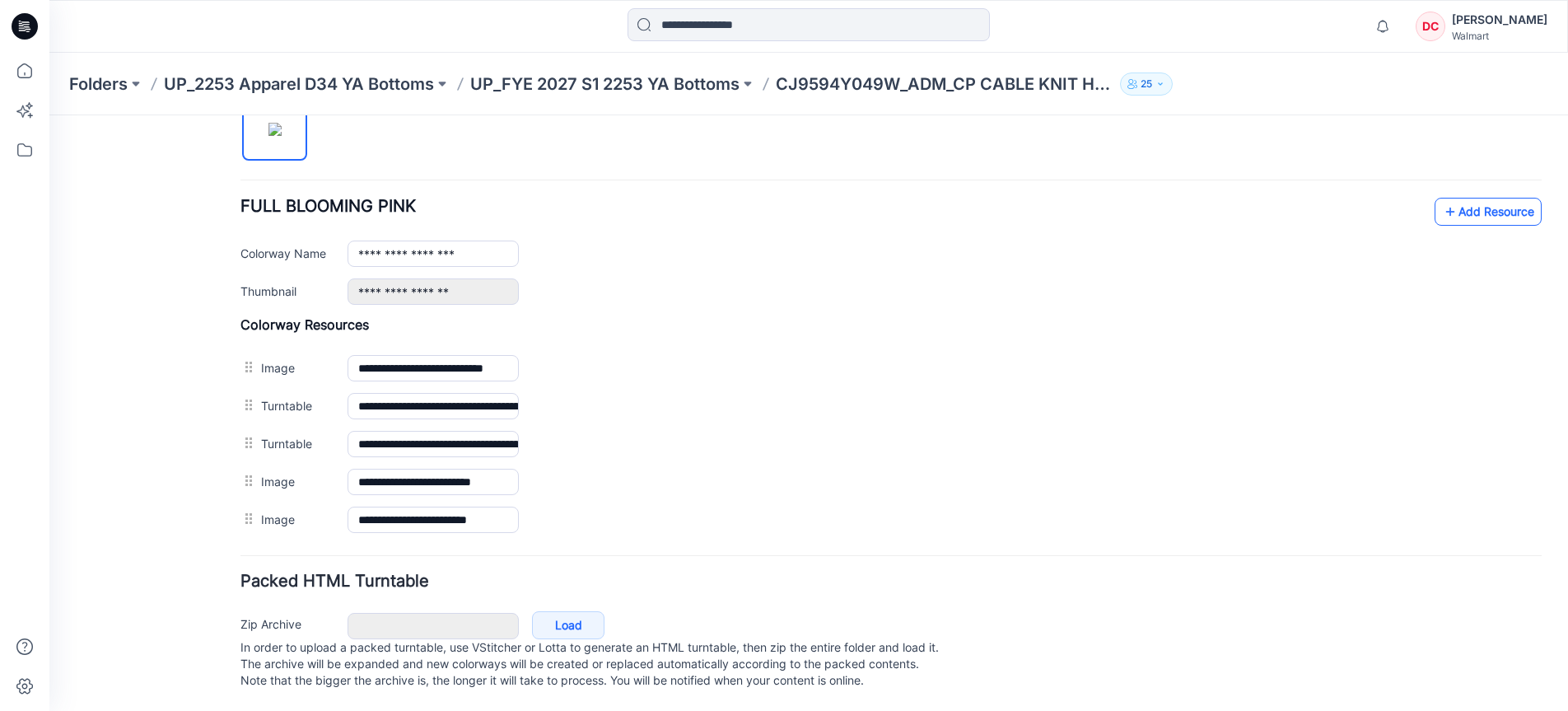
type textarea "**********"
click at [1442, 199] on icon at bounding box center [1450, 212] width 16 height 27
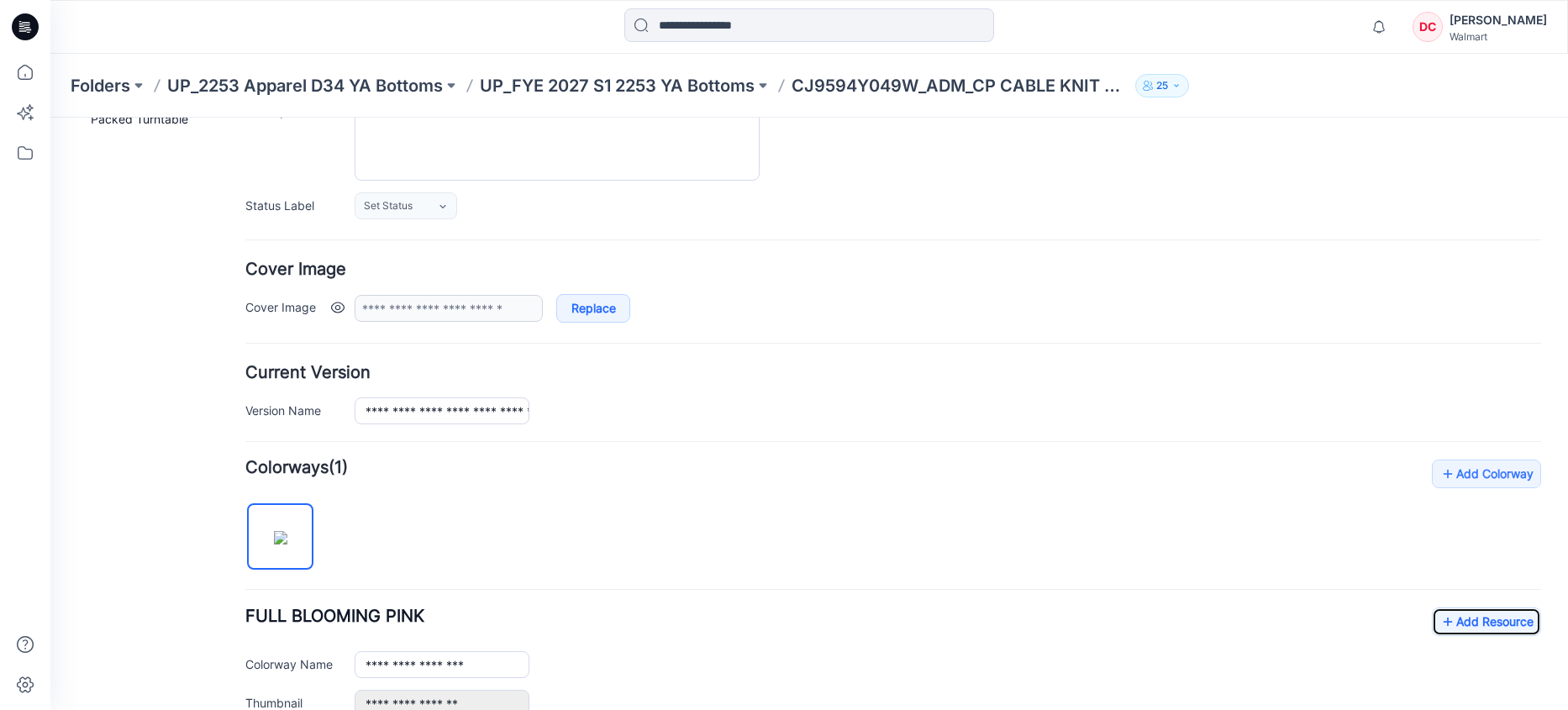
scroll to position [0, 0]
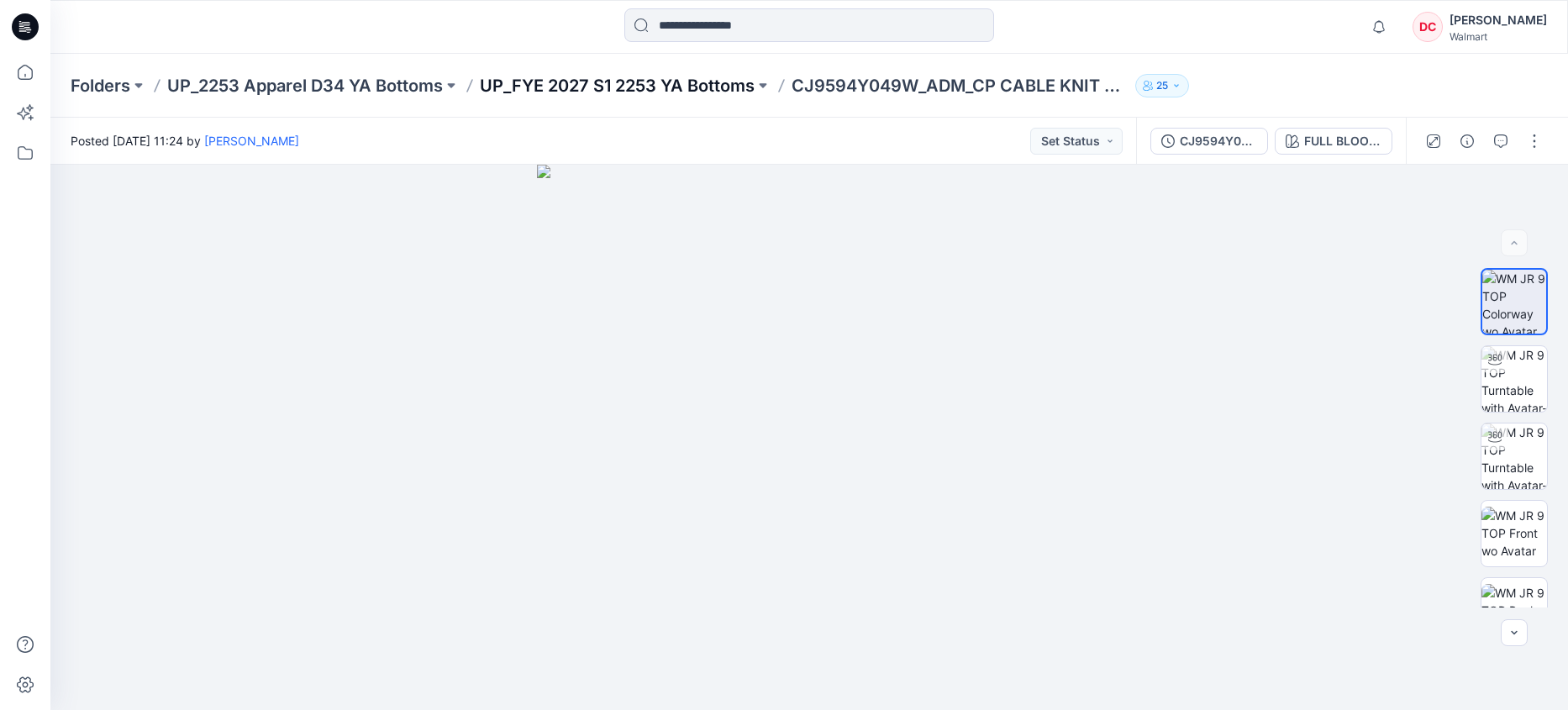
click at [681, 86] on p "UP_FYE 2027 S1 2253 YA Bottoms" at bounding box center [617, 86] width 275 height 23
